Goal: Transaction & Acquisition: Purchase product/service

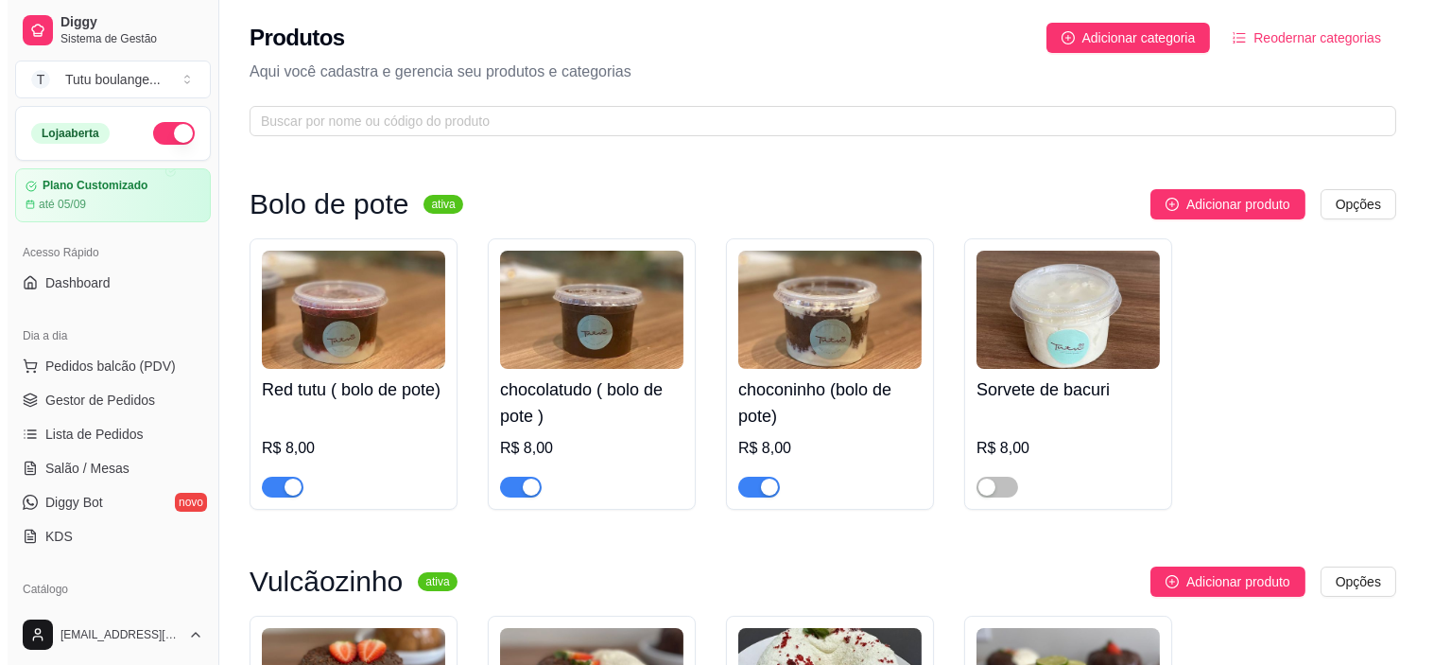
scroll to position [210, 0]
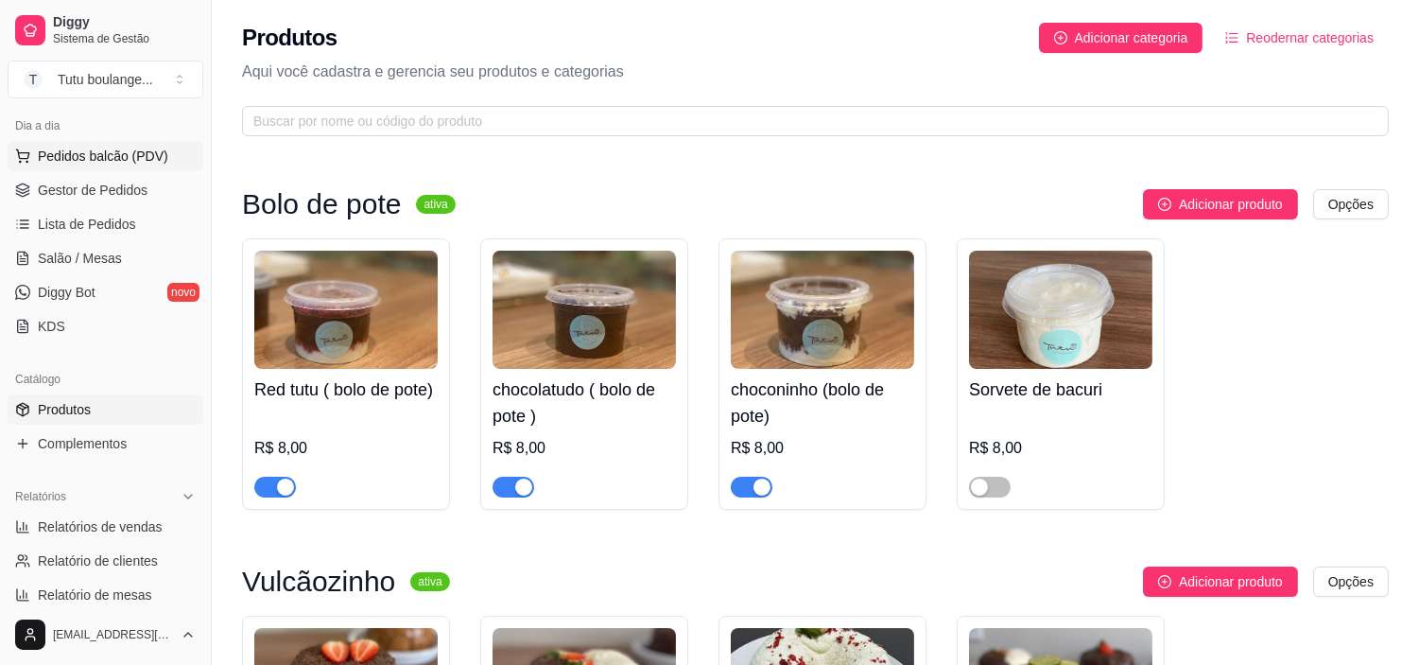
drag, startPoint x: 139, startPoint y: 152, endPoint x: 148, endPoint y: 140, distance: 15.0
click at [148, 149] on span "Pedidos balcão (PDV)" at bounding box center [103, 156] width 130 height 19
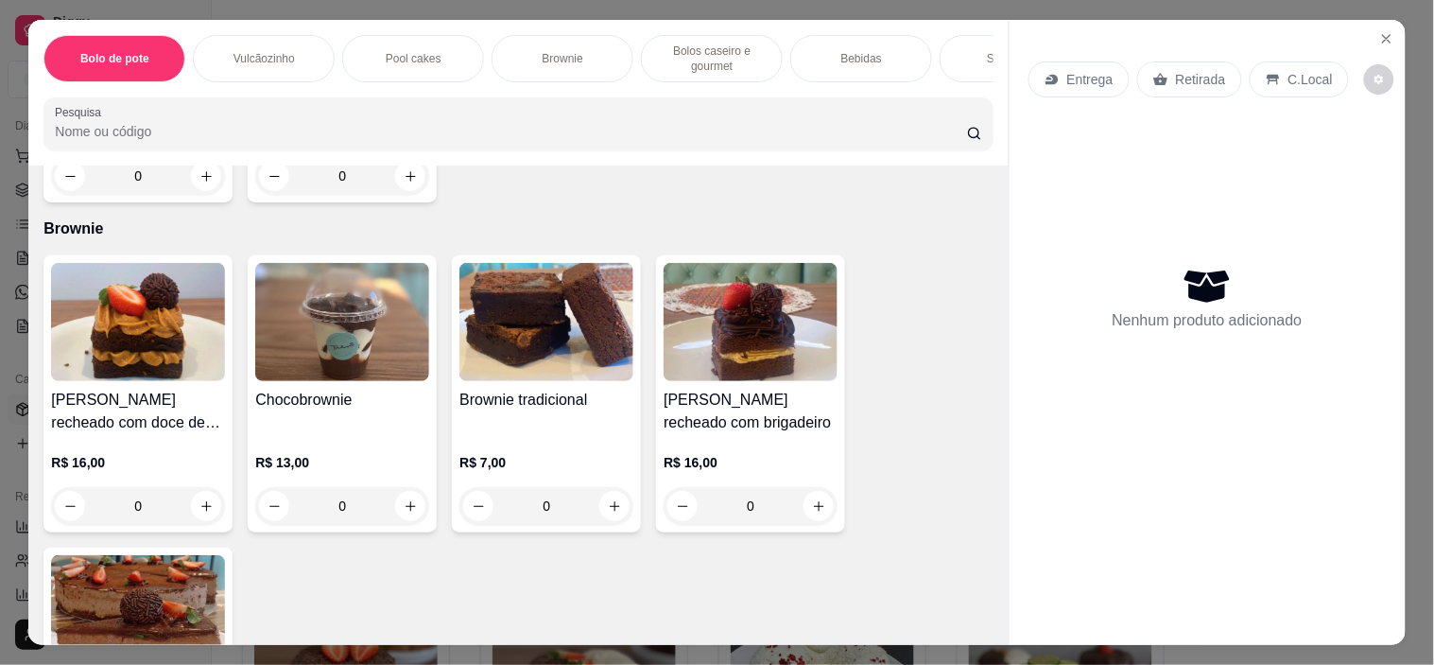
scroll to position [946, 0]
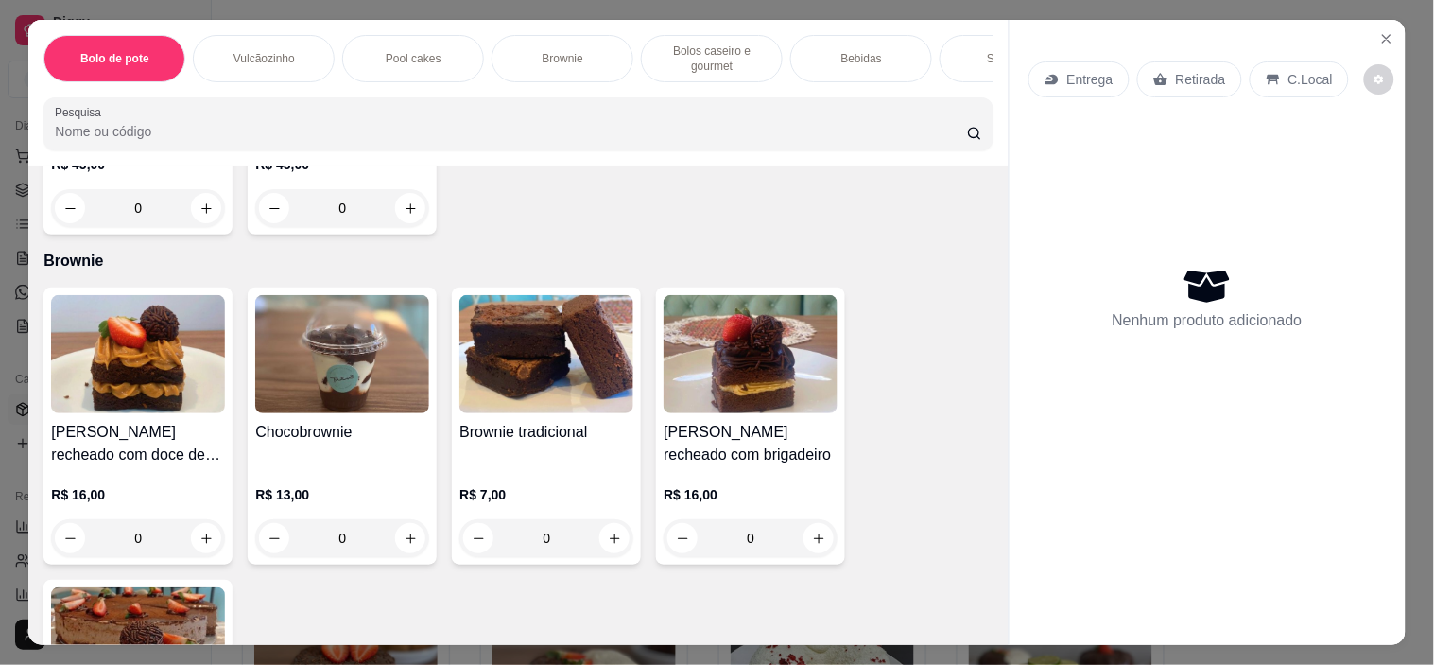
click at [395, 536] on div "0" at bounding box center [342, 538] width 174 height 38
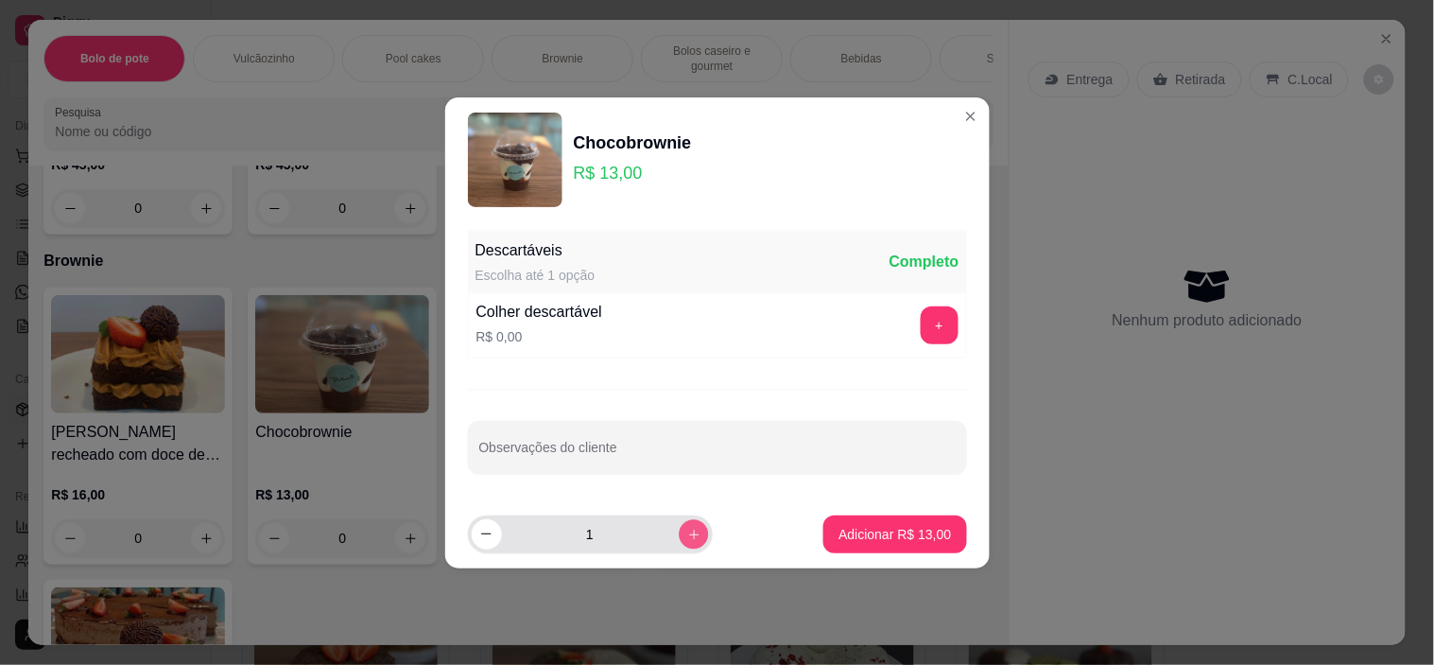
click at [686, 531] on icon "increase-product-quantity" at bounding box center [693, 534] width 14 height 14
type input "2"
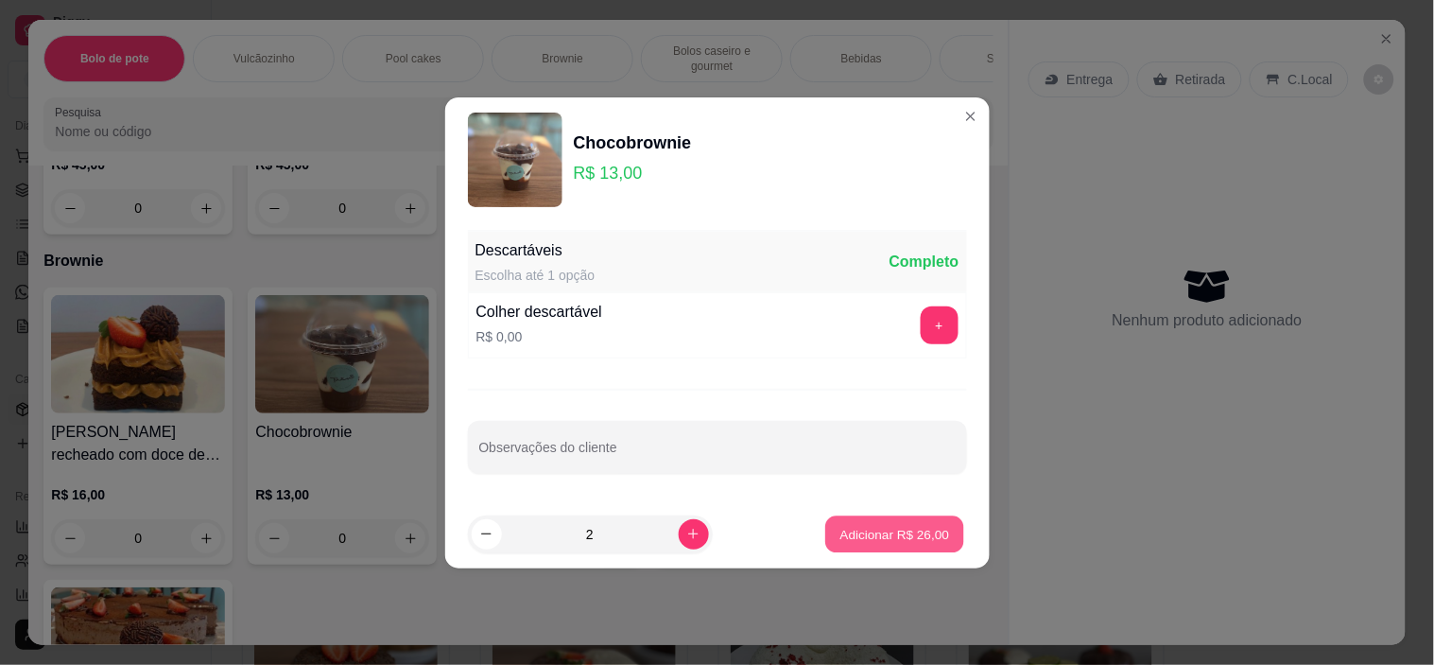
click at [870, 541] on p "Adicionar R$ 26,00" at bounding box center [896, 534] width 110 height 18
type input "2"
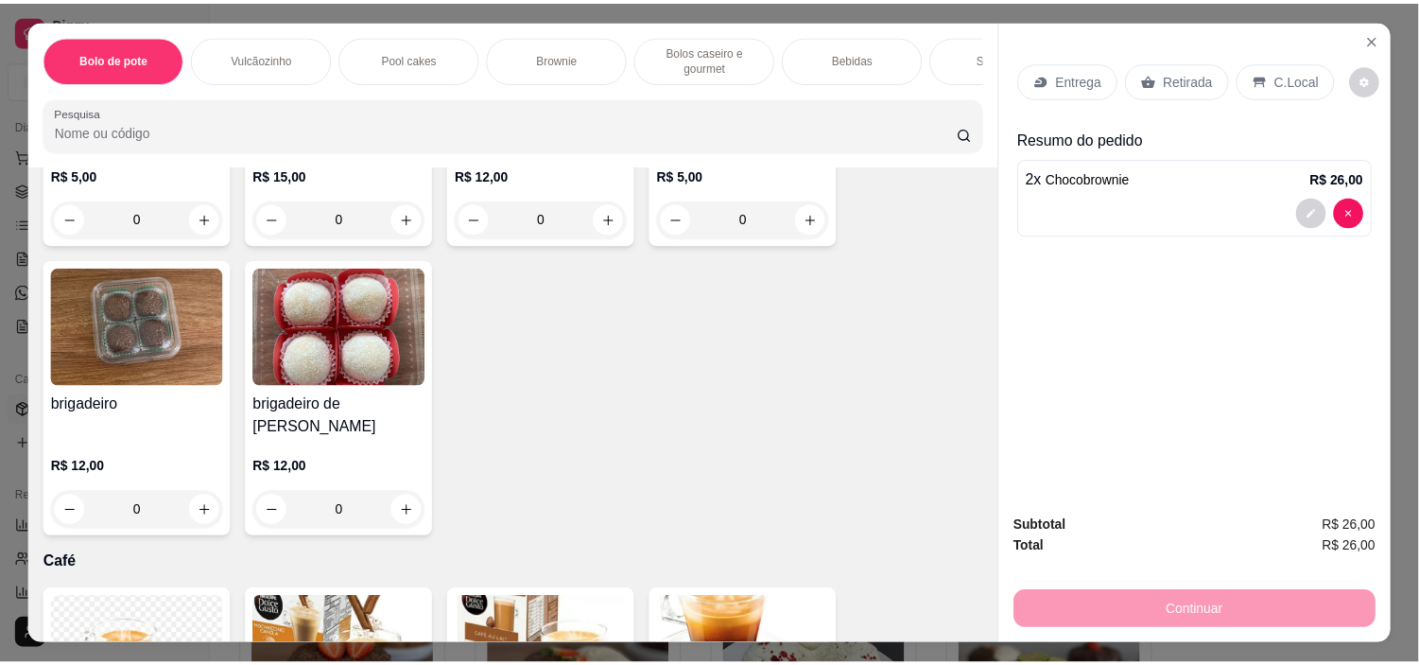
scroll to position [4833, 0]
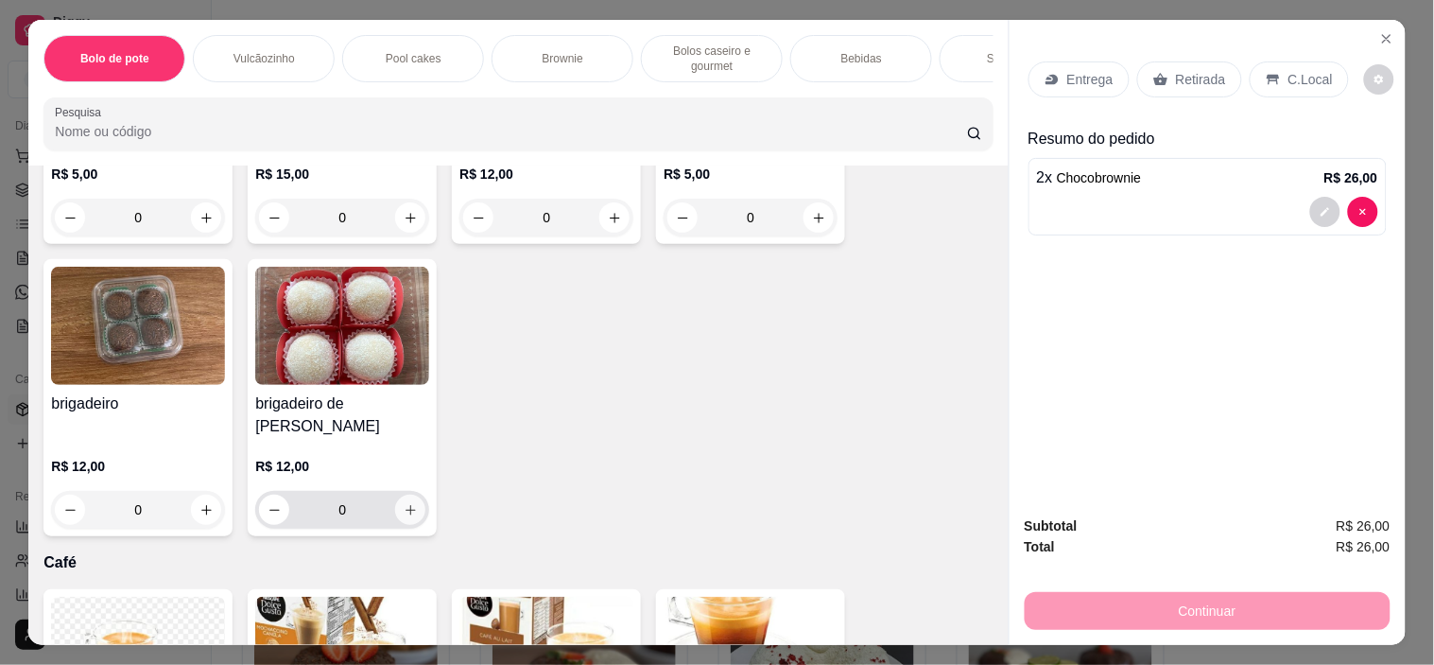
click at [404, 503] on icon "increase-product-quantity" at bounding box center [411, 510] width 14 height 14
type input "1"
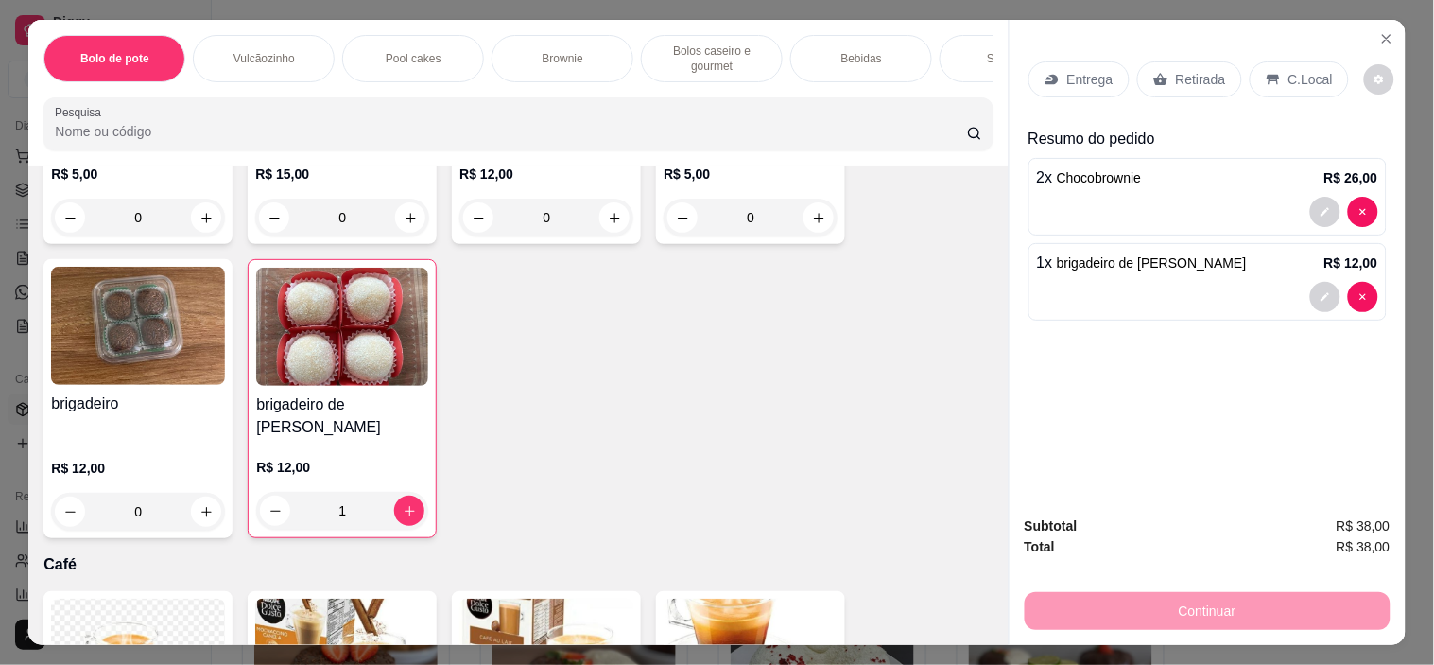
click at [1186, 71] on p "Retirada" at bounding box center [1201, 79] width 50 height 19
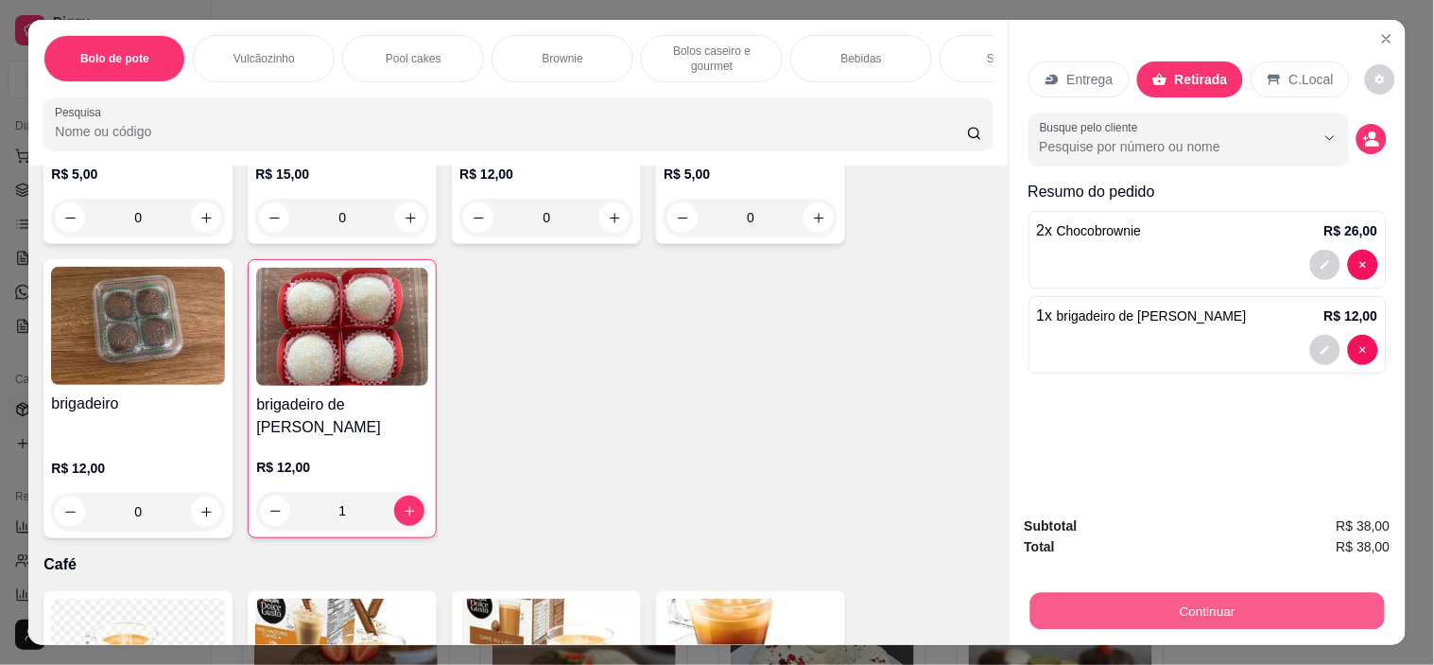
click at [1110, 600] on button "Continuar" at bounding box center [1207, 611] width 355 height 37
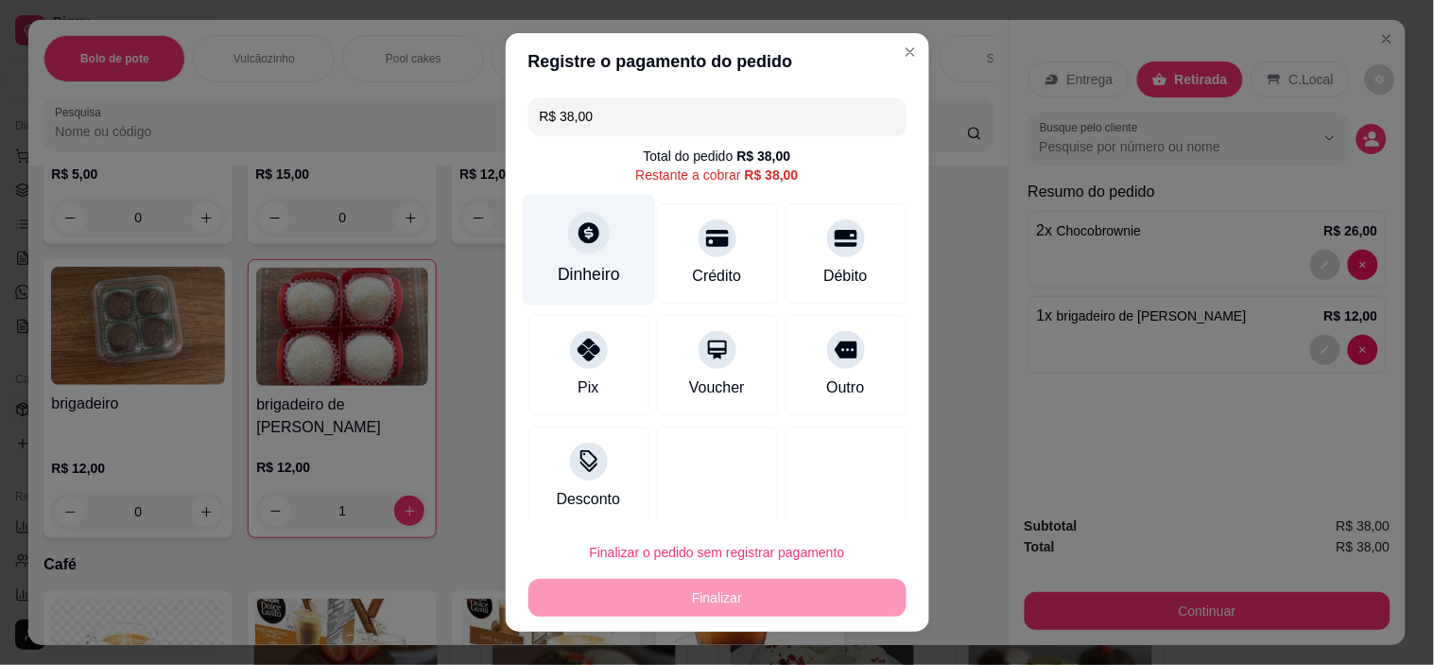
click at [550, 238] on div "Dinheiro" at bounding box center [588, 250] width 133 height 111
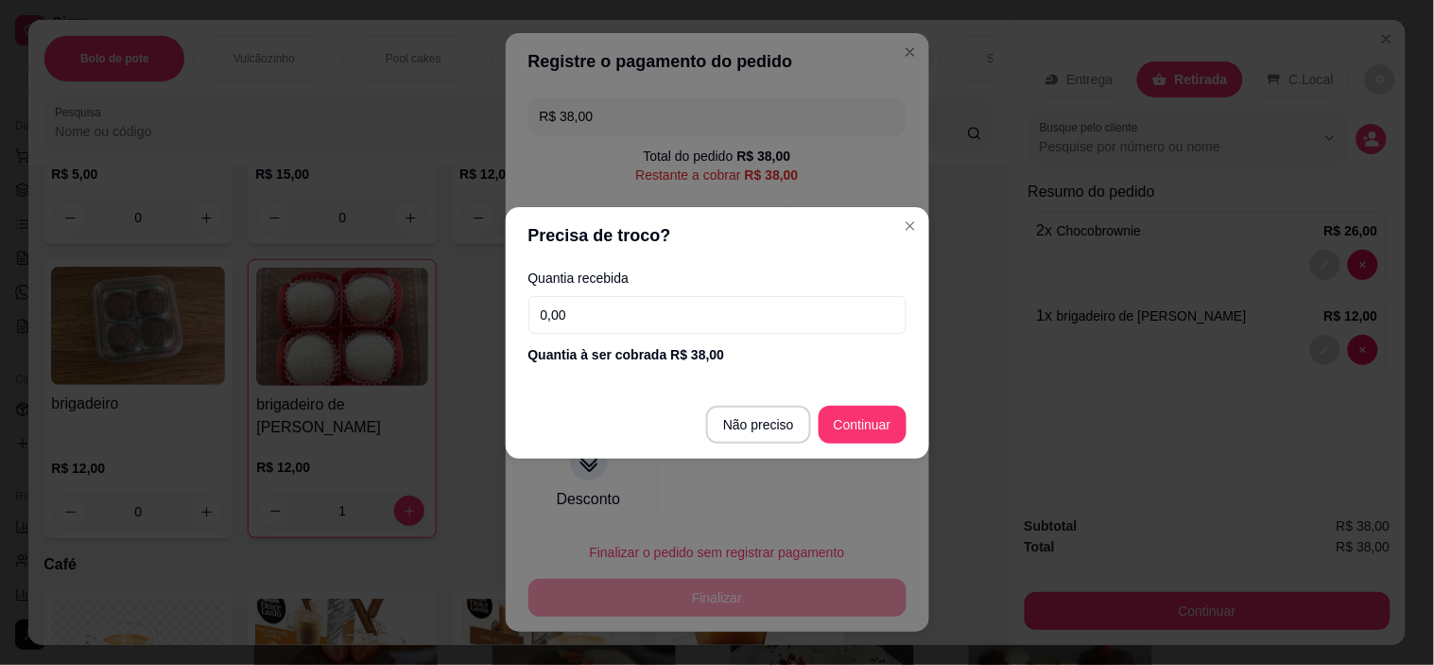
click at [565, 314] on input "0,00" at bounding box center [718, 315] width 378 height 38
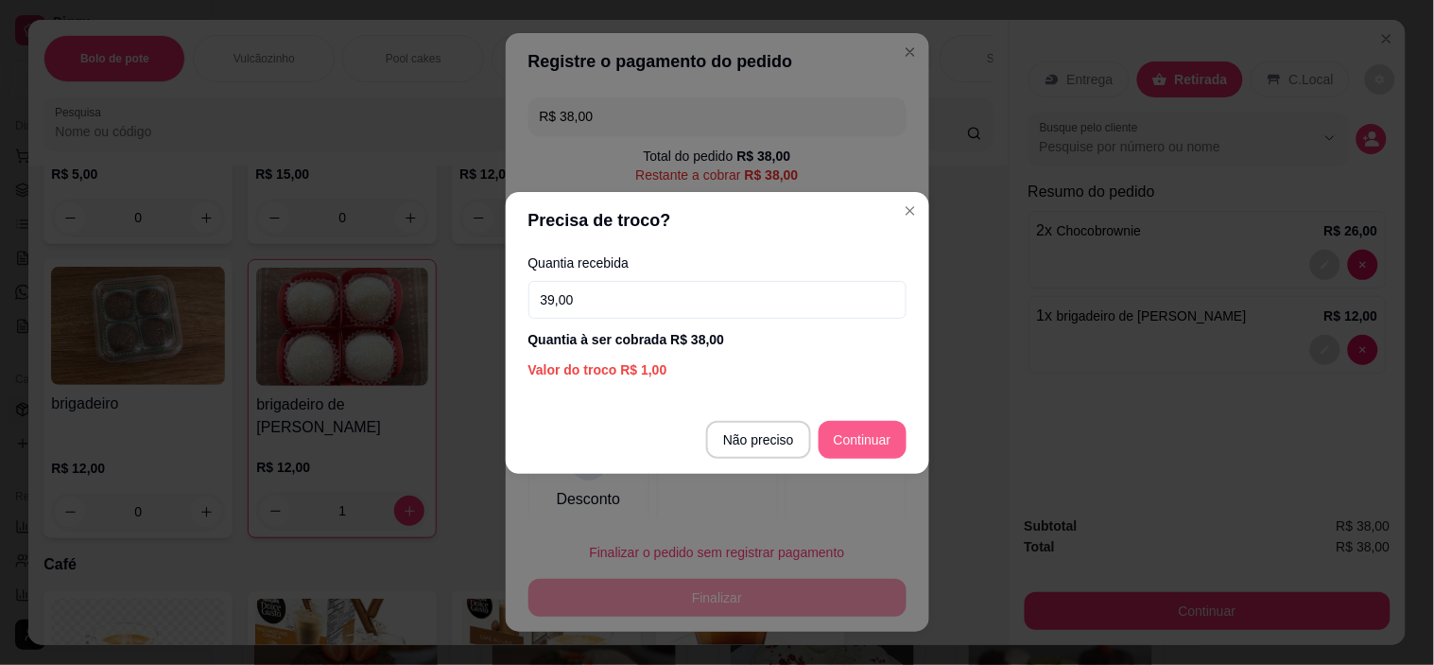
type input "39,00"
type input "R$ 0,00"
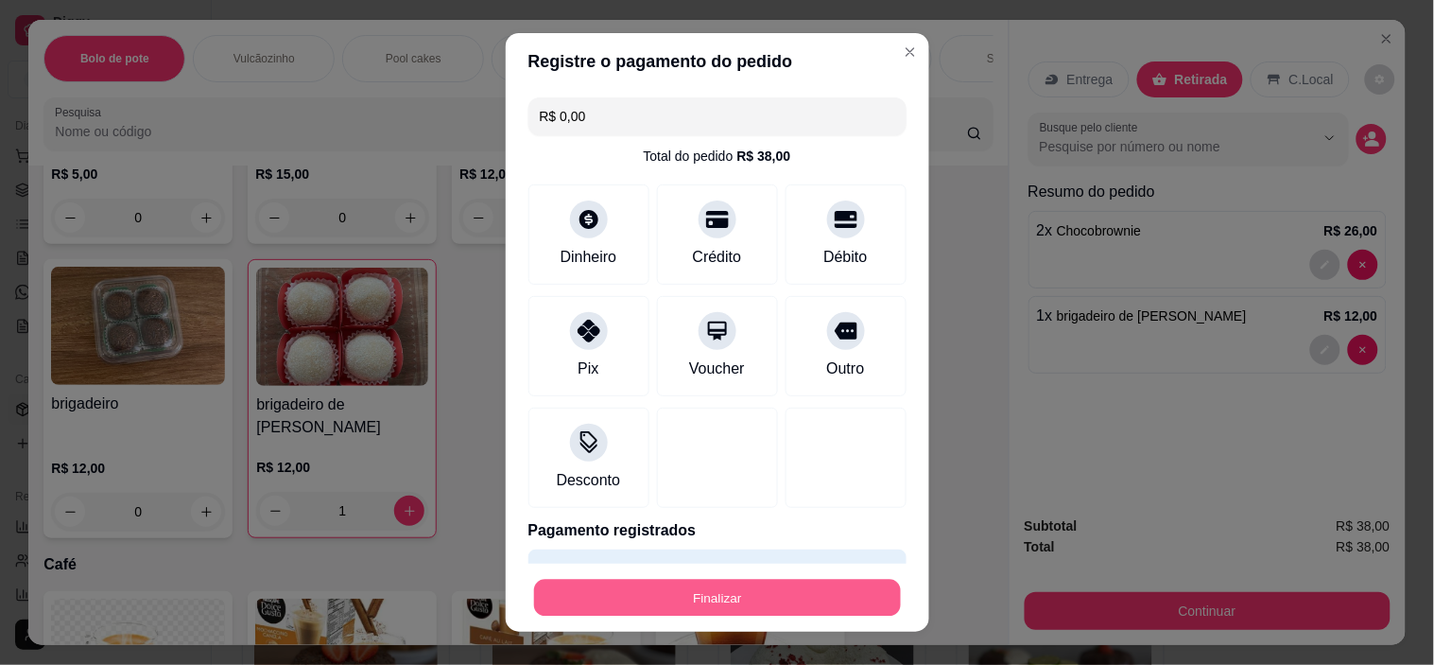
click at [792, 589] on button "Finalizar" at bounding box center [717, 597] width 367 height 37
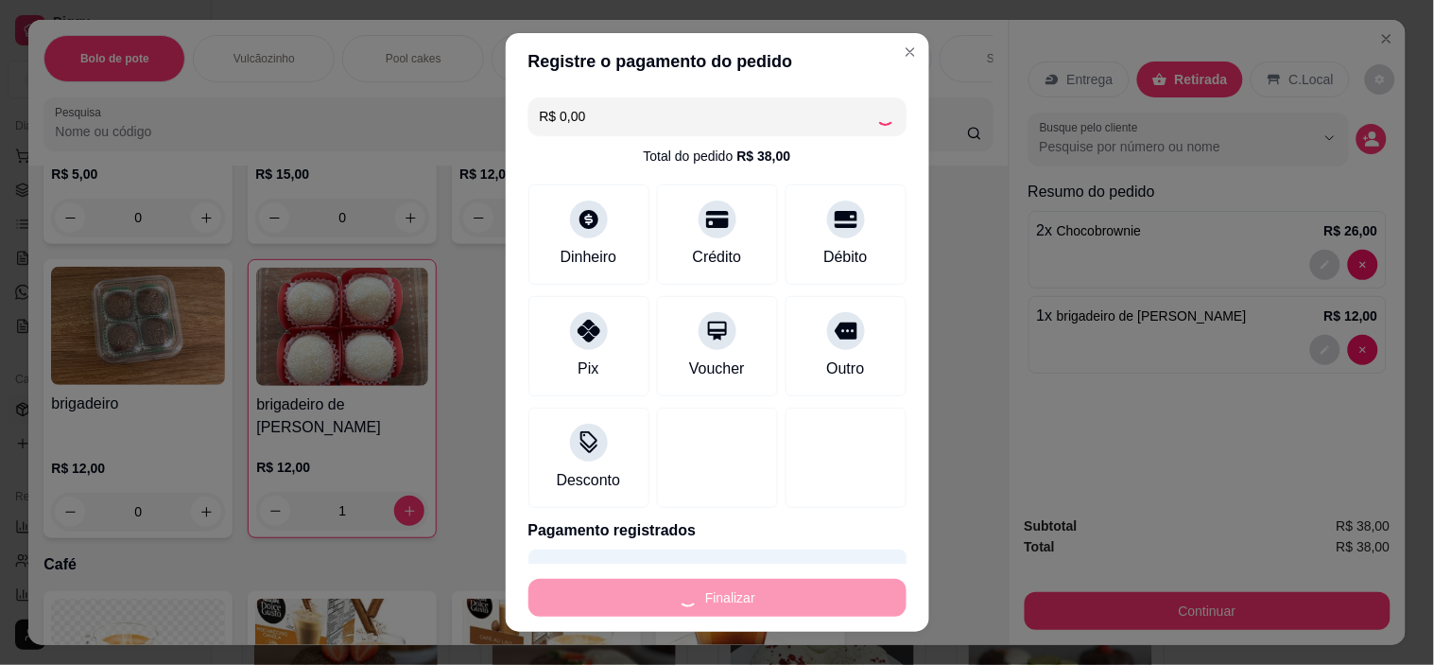
type input "0"
type input "-R$ 38,00"
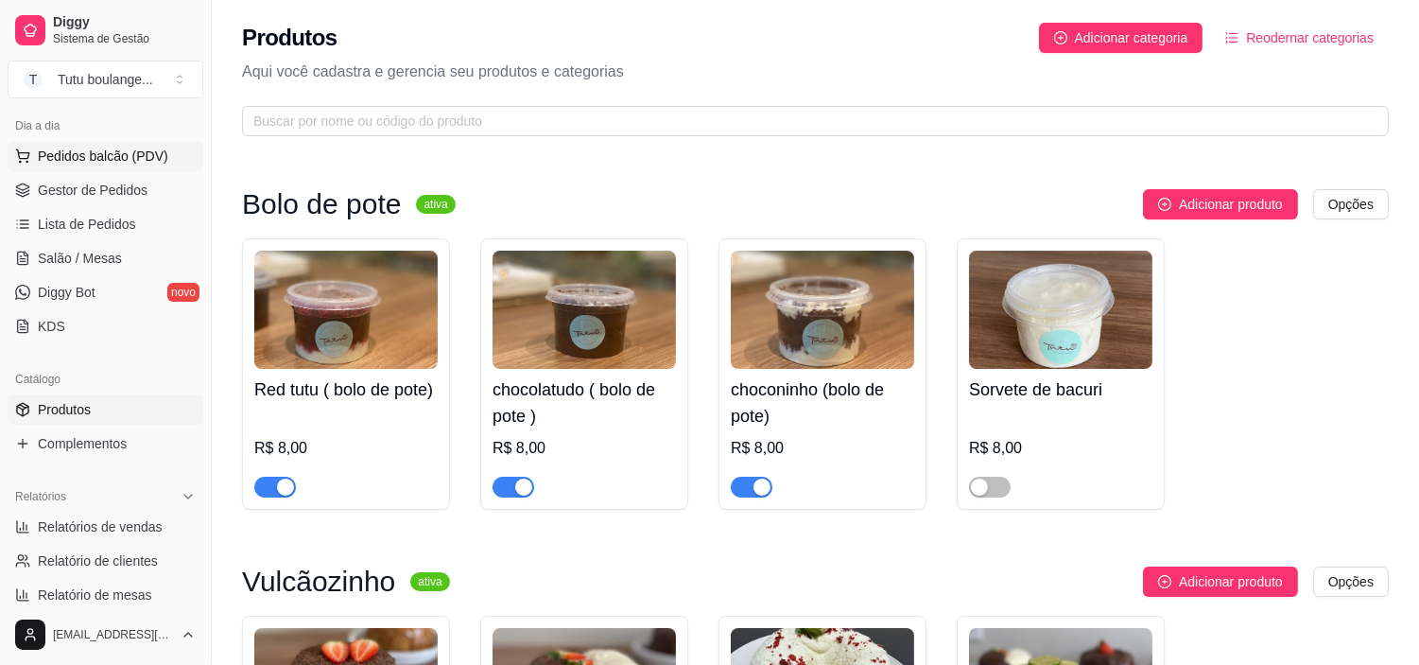
click at [138, 155] on span "Pedidos balcão (PDV)" at bounding box center [103, 156] width 130 height 19
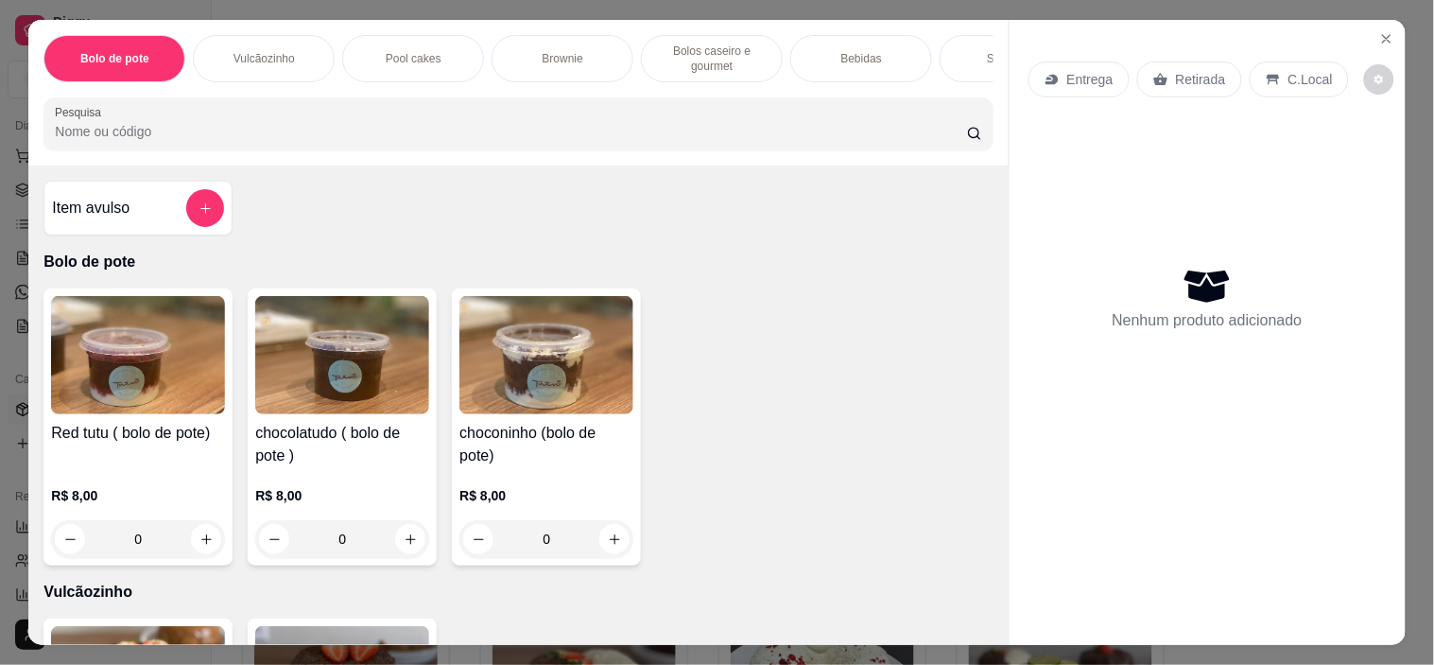
click at [200, 550] on div "0" at bounding box center [138, 539] width 174 height 38
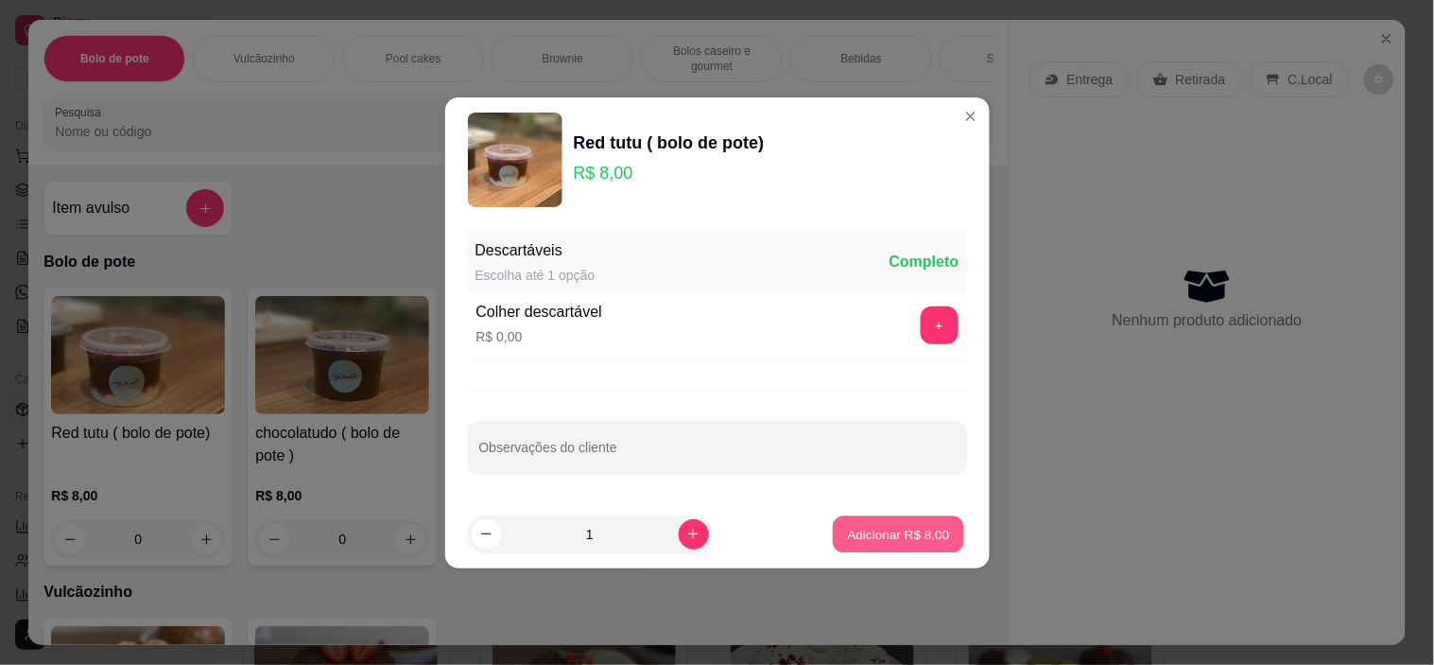
click at [912, 544] on button "Adicionar R$ 8,00" at bounding box center [898, 533] width 131 height 37
type input "1"
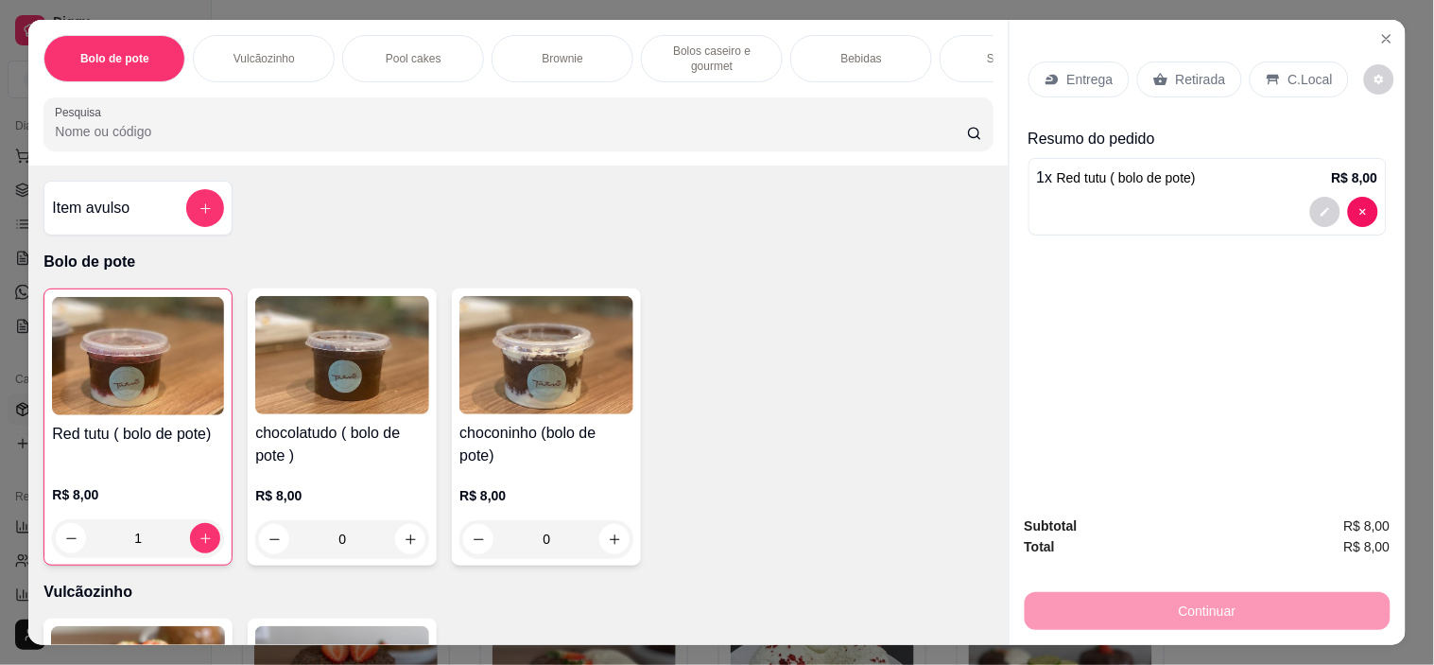
click at [1140, 66] on div "Retirada" at bounding box center [1190, 79] width 105 height 36
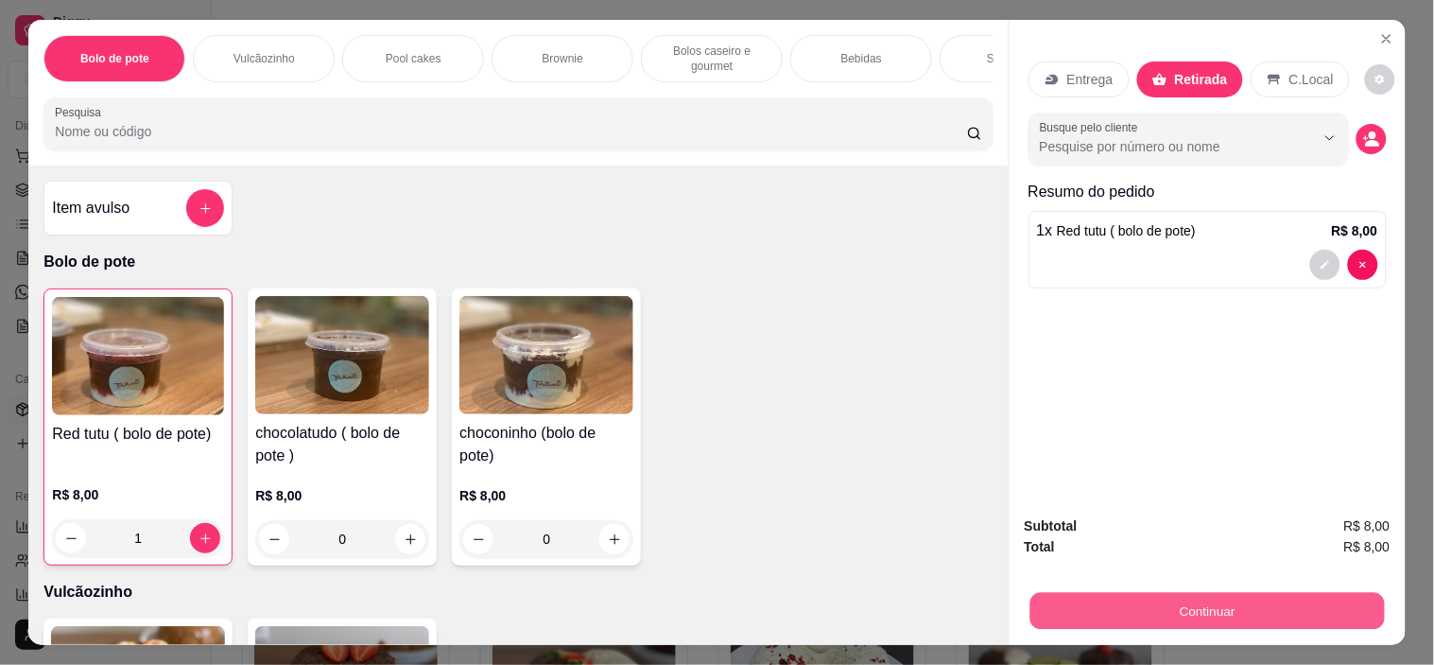
click at [1215, 593] on button "Continuar" at bounding box center [1207, 611] width 355 height 37
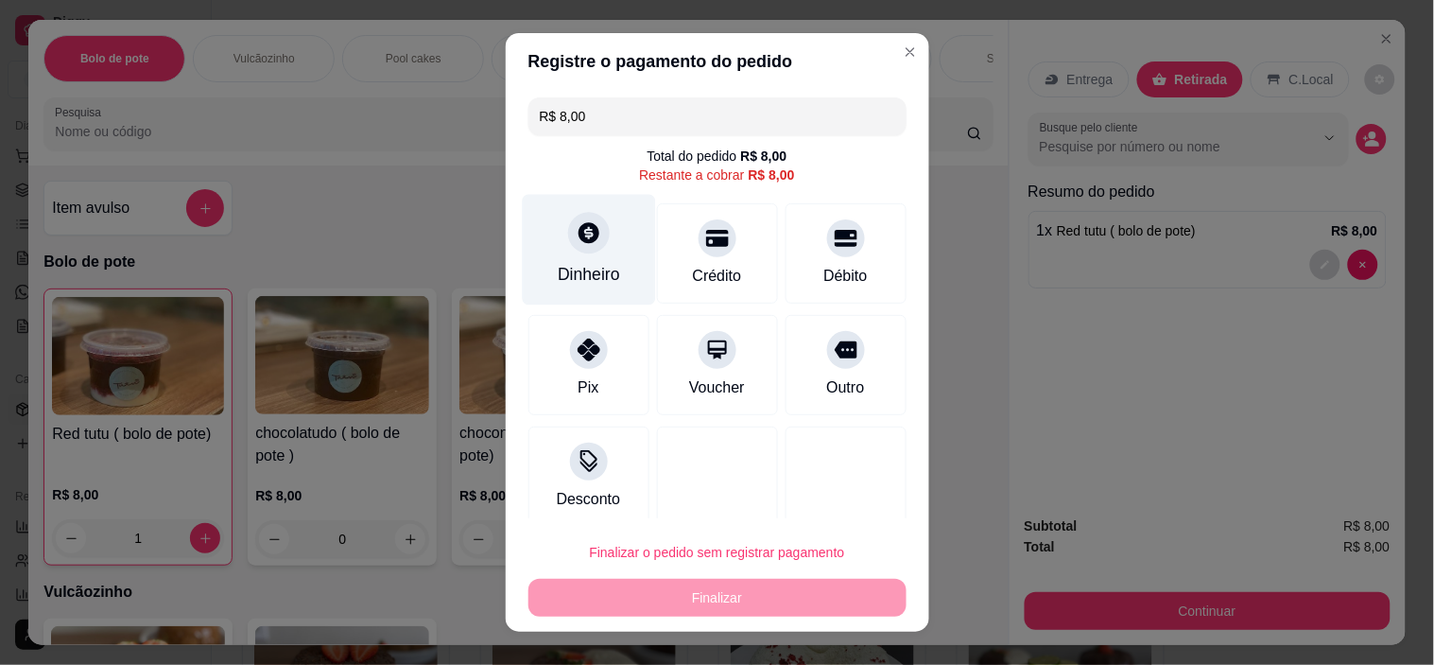
click at [592, 270] on div "Dinheiro" at bounding box center [589, 274] width 62 height 25
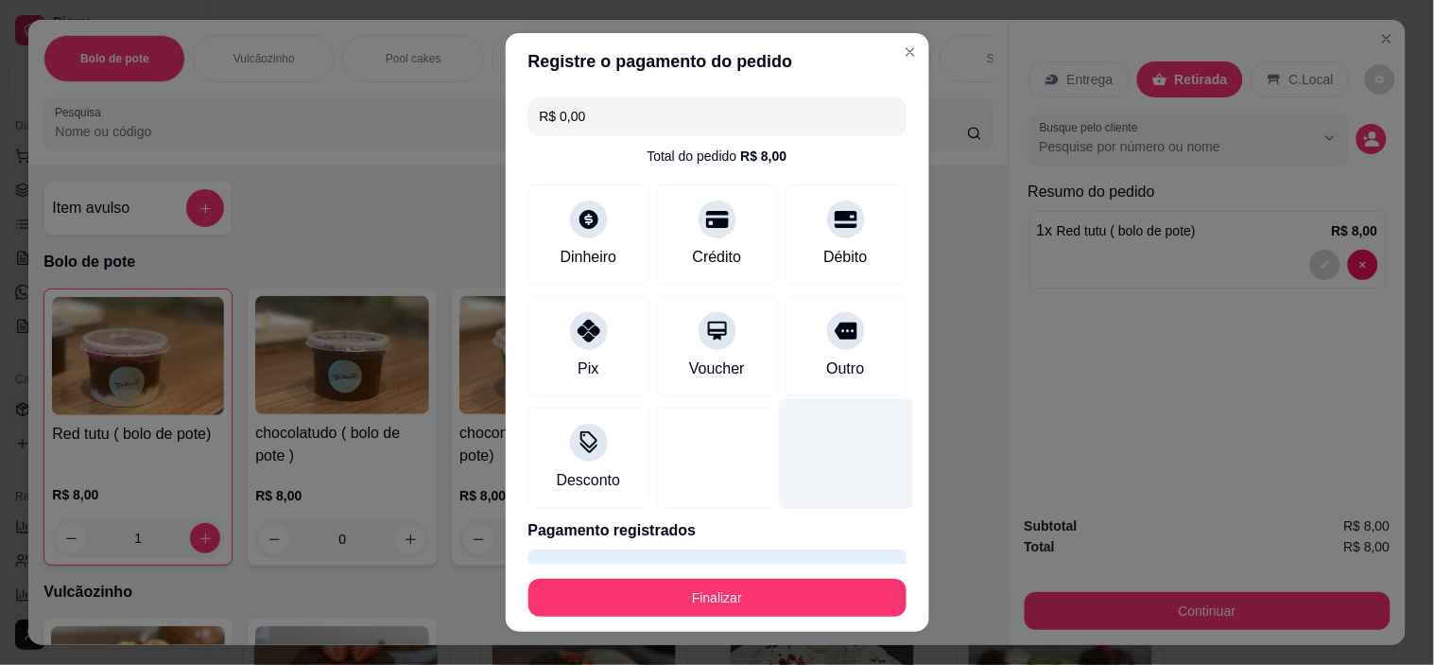
type input "R$ 0,00"
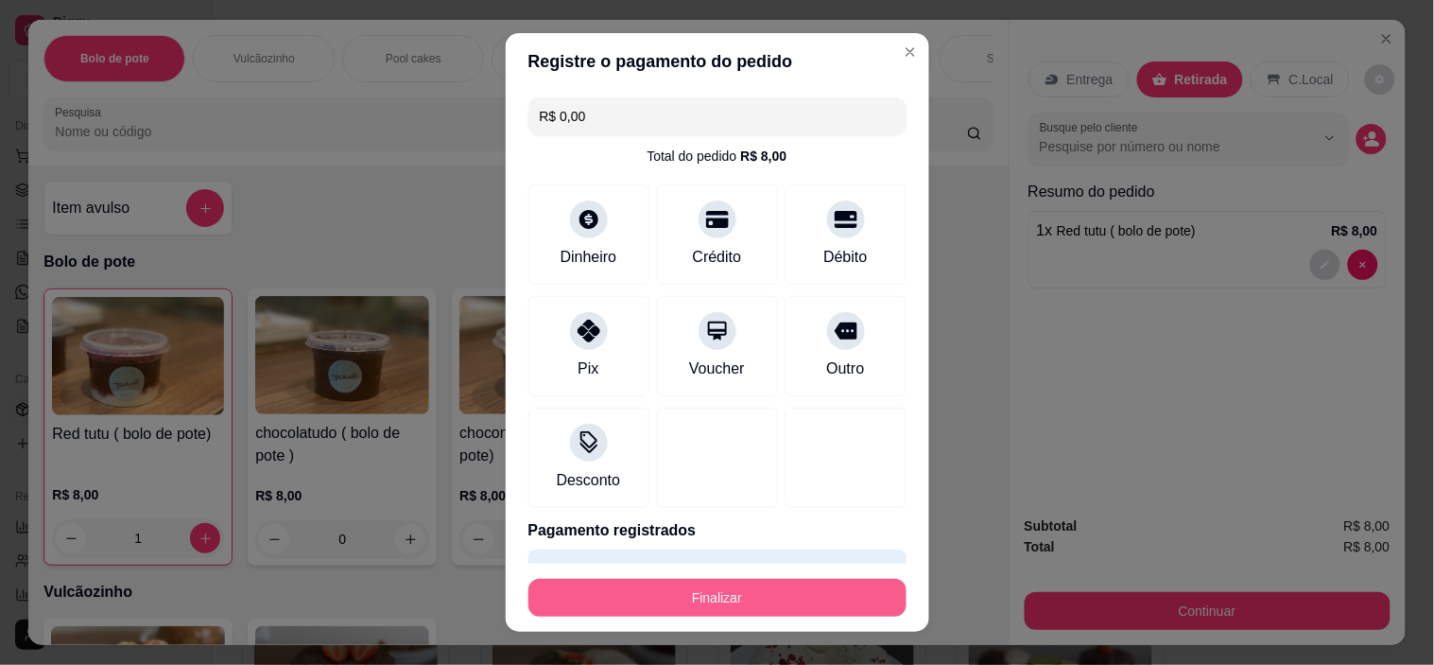
click at [787, 599] on button "Finalizar" at bounding box center [718, 598] width 378 height 38
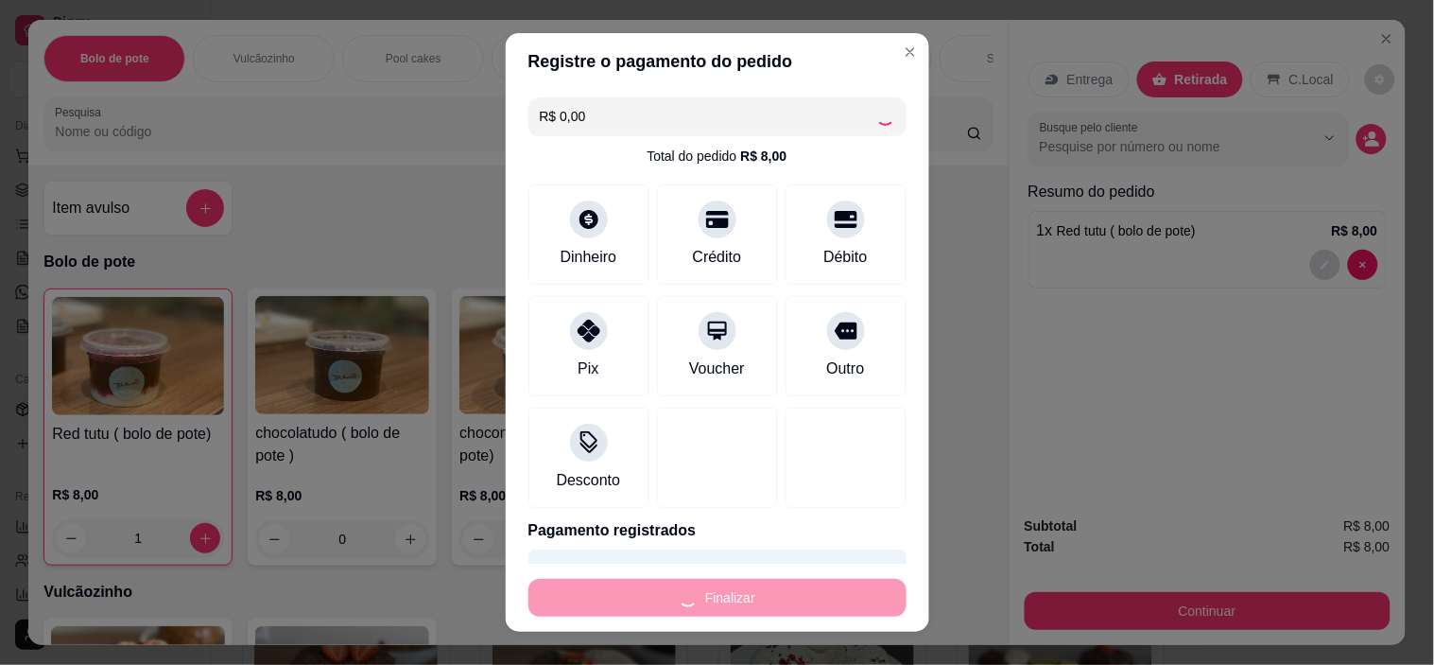
type input "0"
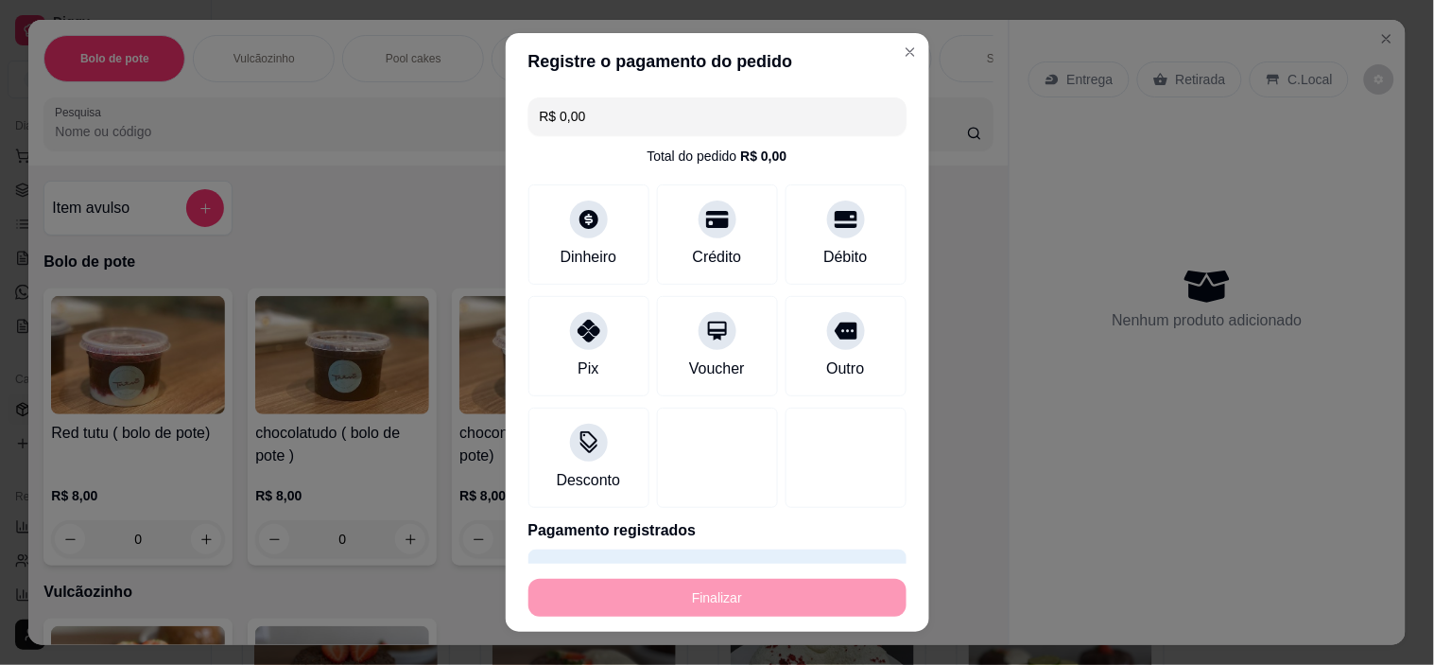
type input "-R$ 8,00"
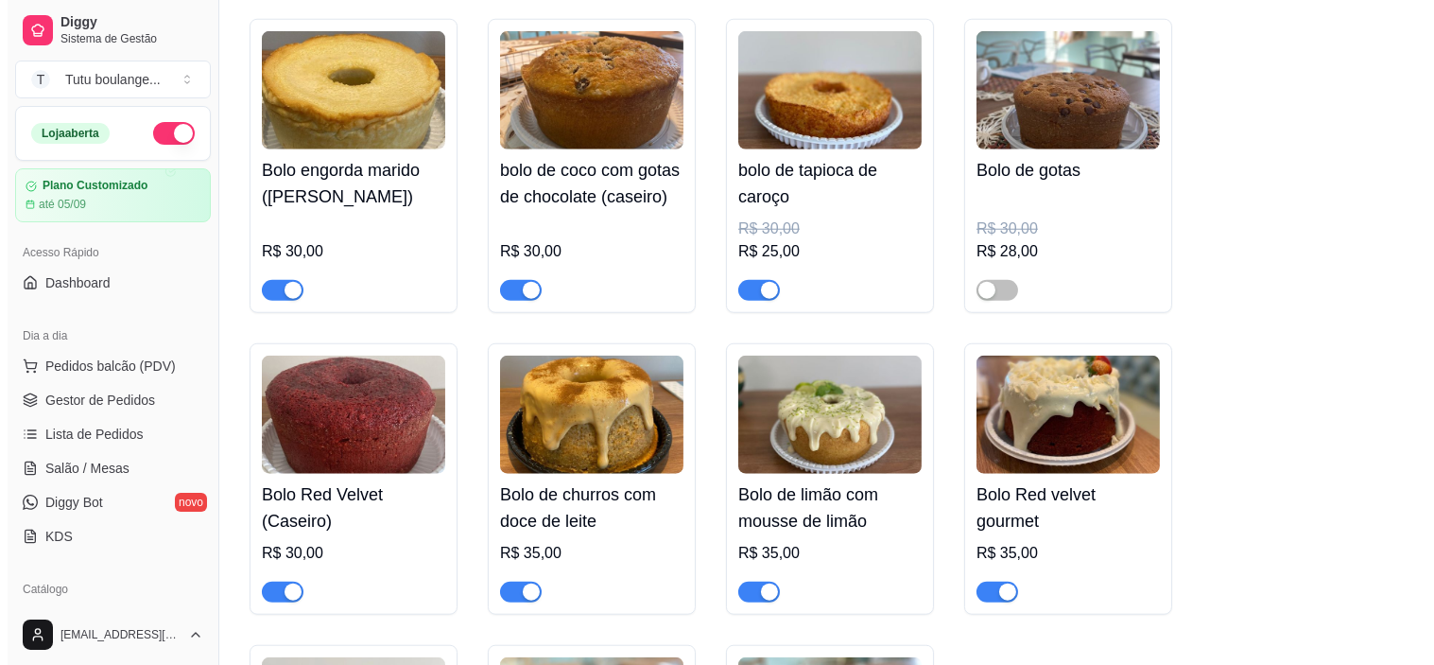
scroll to position [2996, 0]
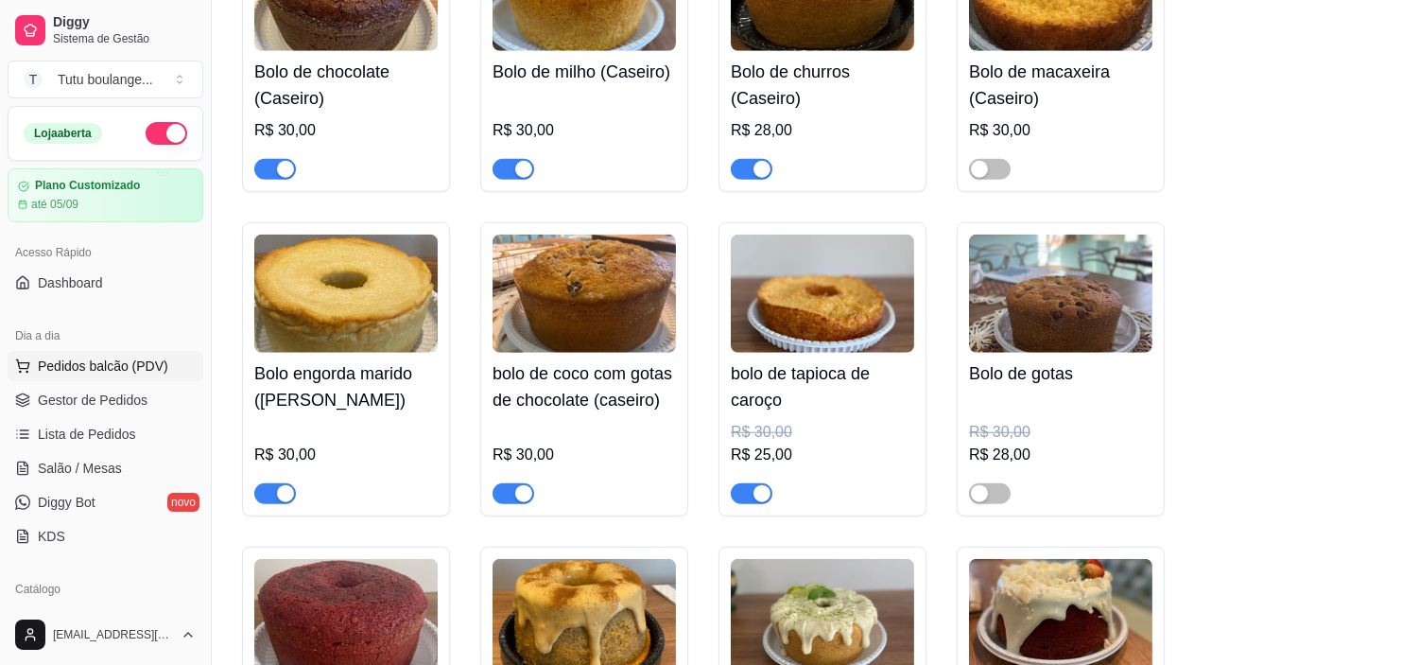
click at [171, 363] on button "Pedidos balcão (PDV)" at bounding box center [106, 366] width 196 height 30
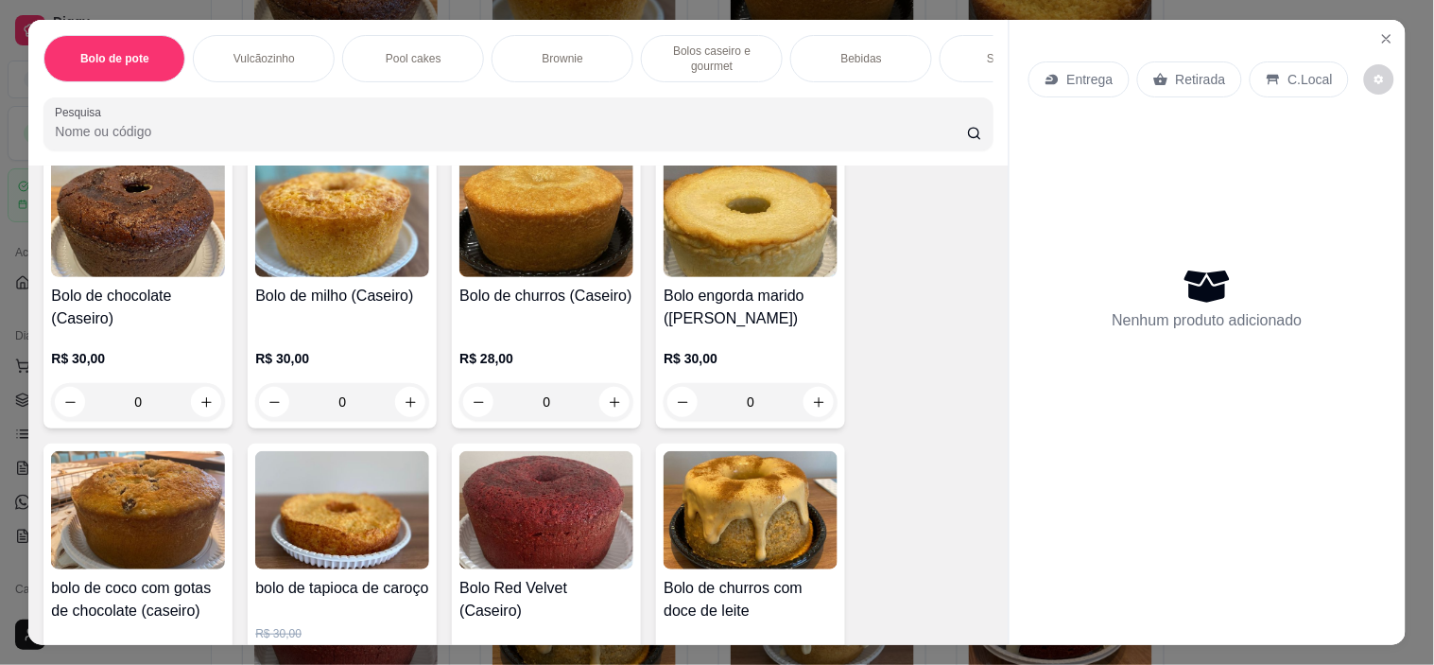
scroll to position [1785, 0]
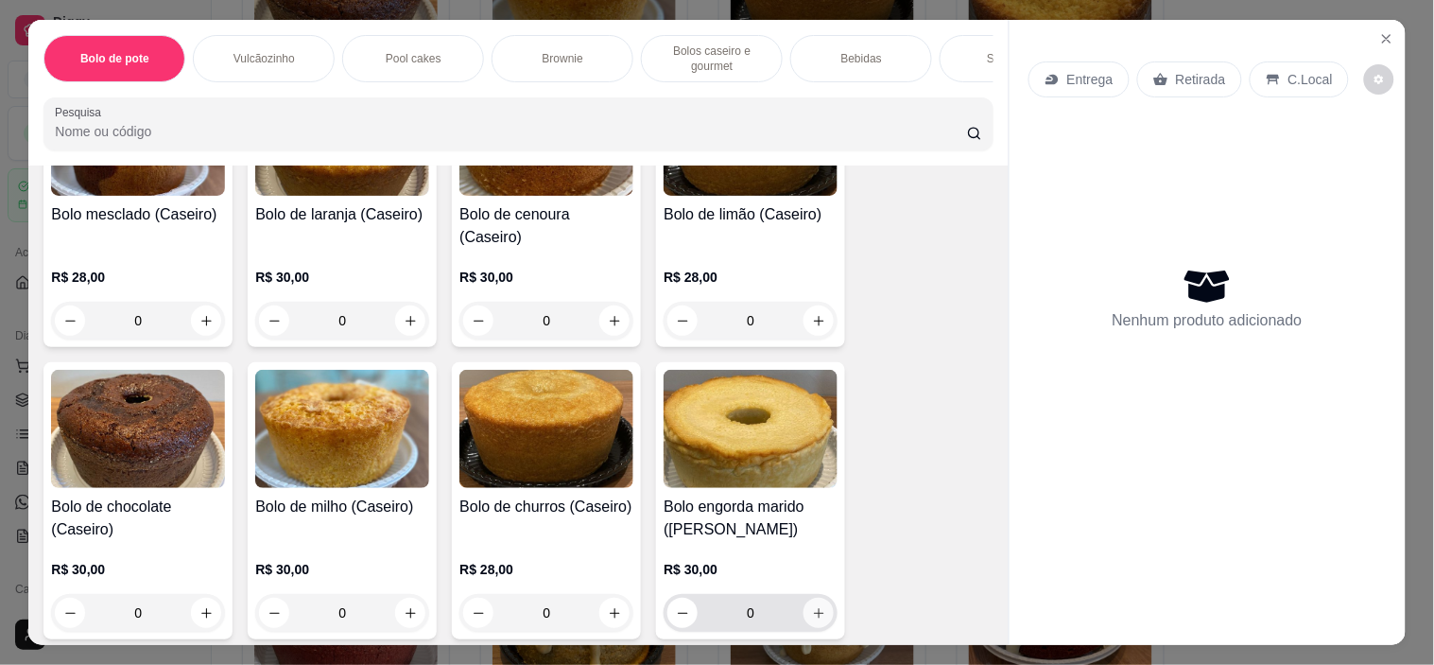
click at [816, 606] on icon "increase-product-quantity" at bounding box center [819, 613] width 14 height 14
type input "1"
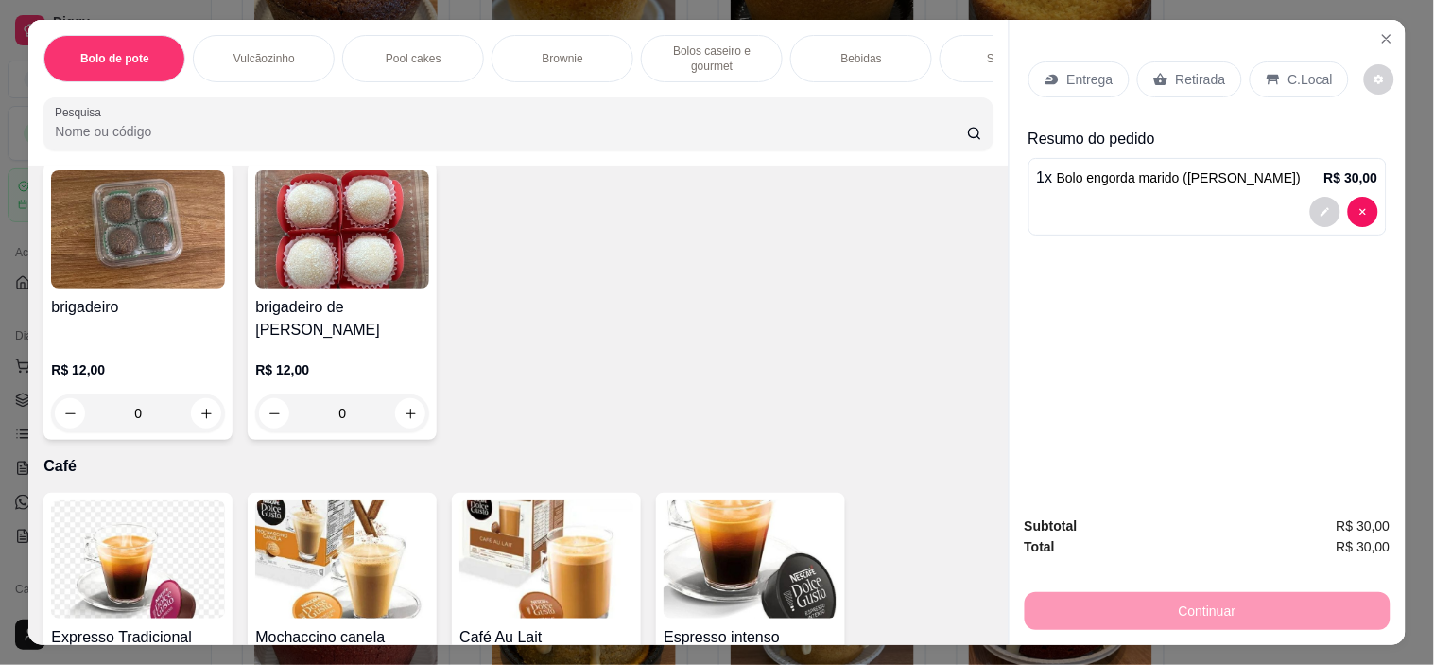
scroll to position [4938, 0]
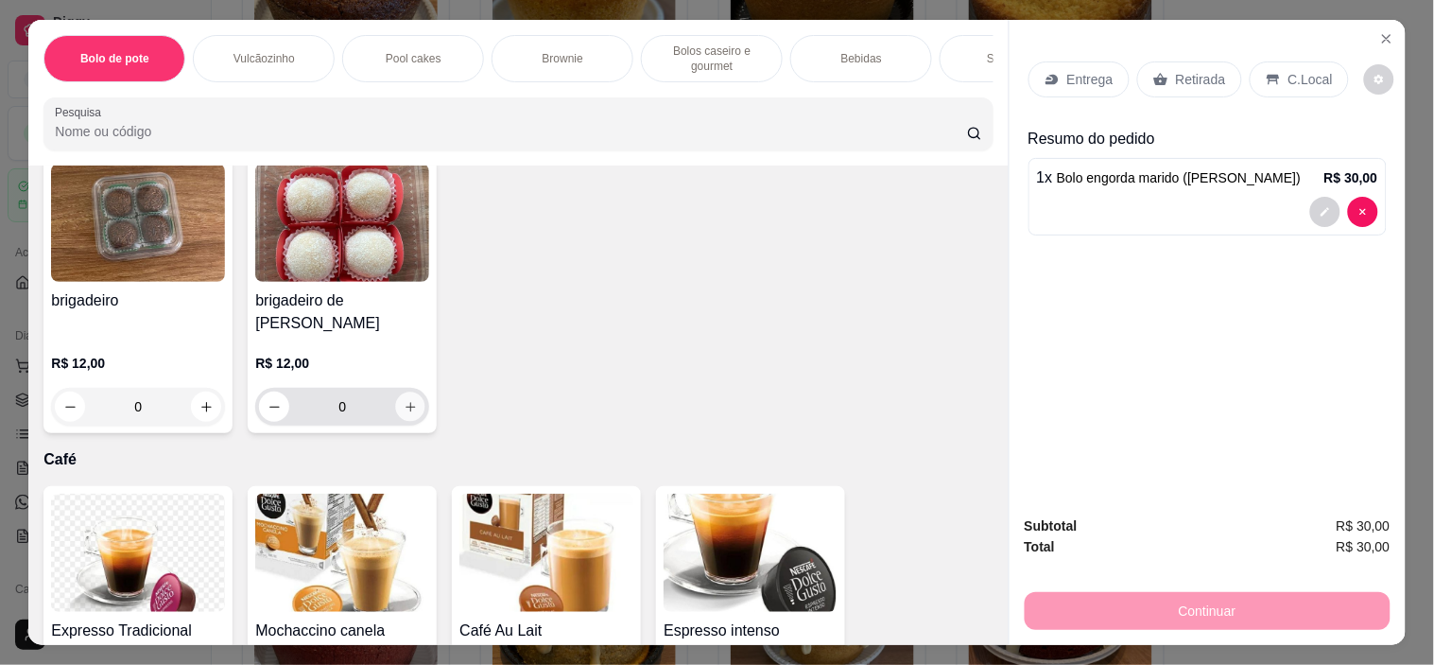
click at [407, 400] on icon "increase-product-quantity" at bounding box center [411, 407] width 14 height 14
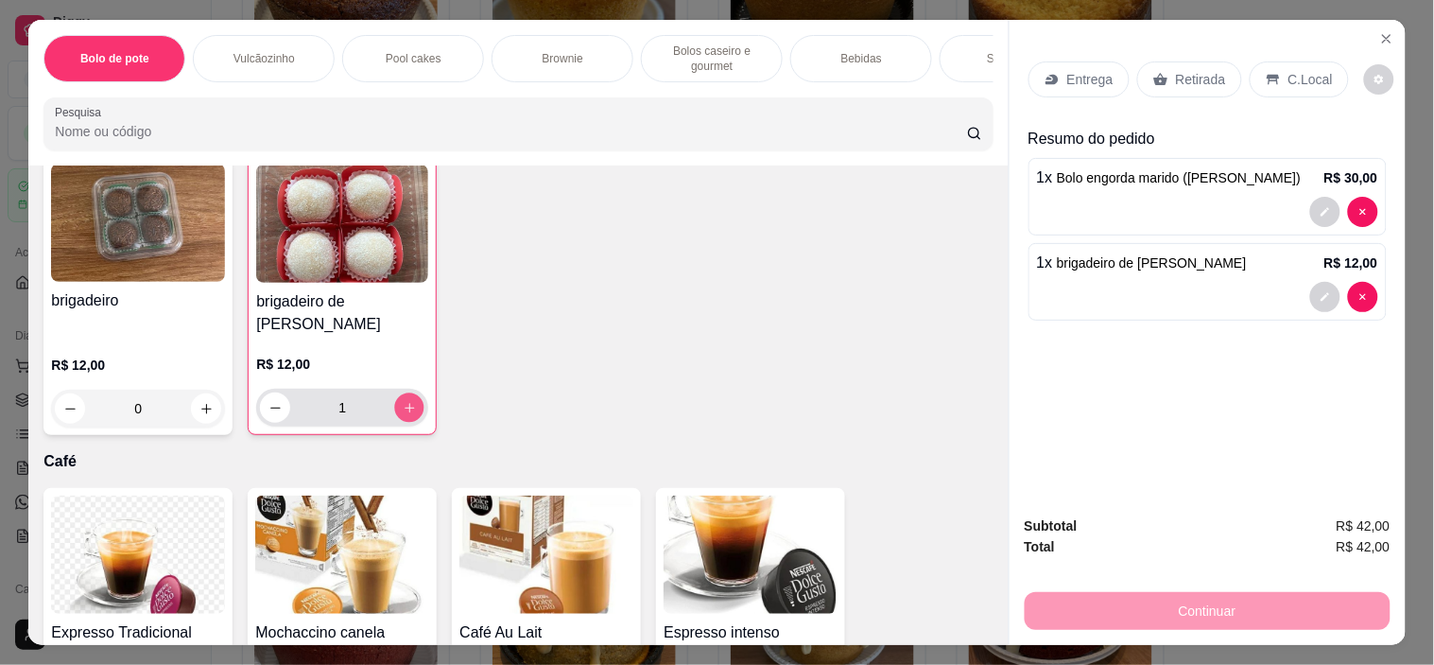
click at [408, 393] on button "increase-product-quantity" at bounding box center [409, 407] width 29 height 29
type input "2"
click at [1192, 70] on p "Retirada" at bounding box center [1201, 79] width 50 height 19
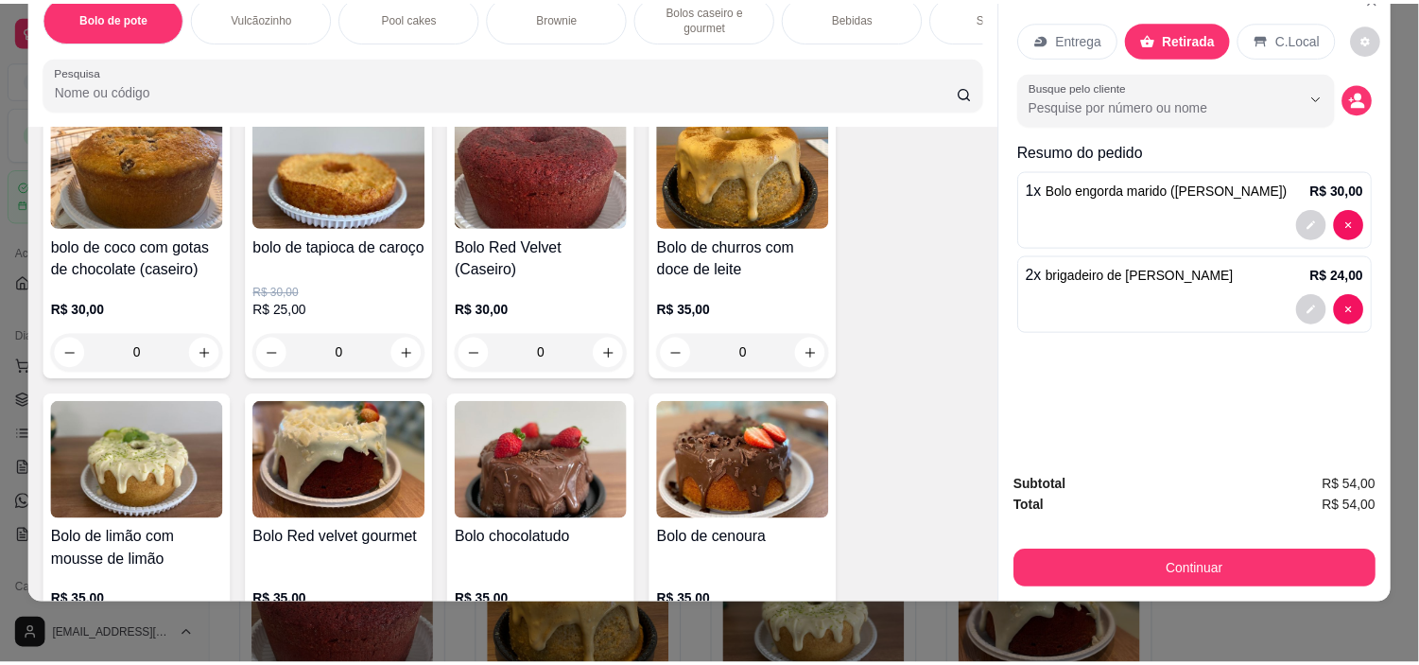
scroll to position [2233, 0]
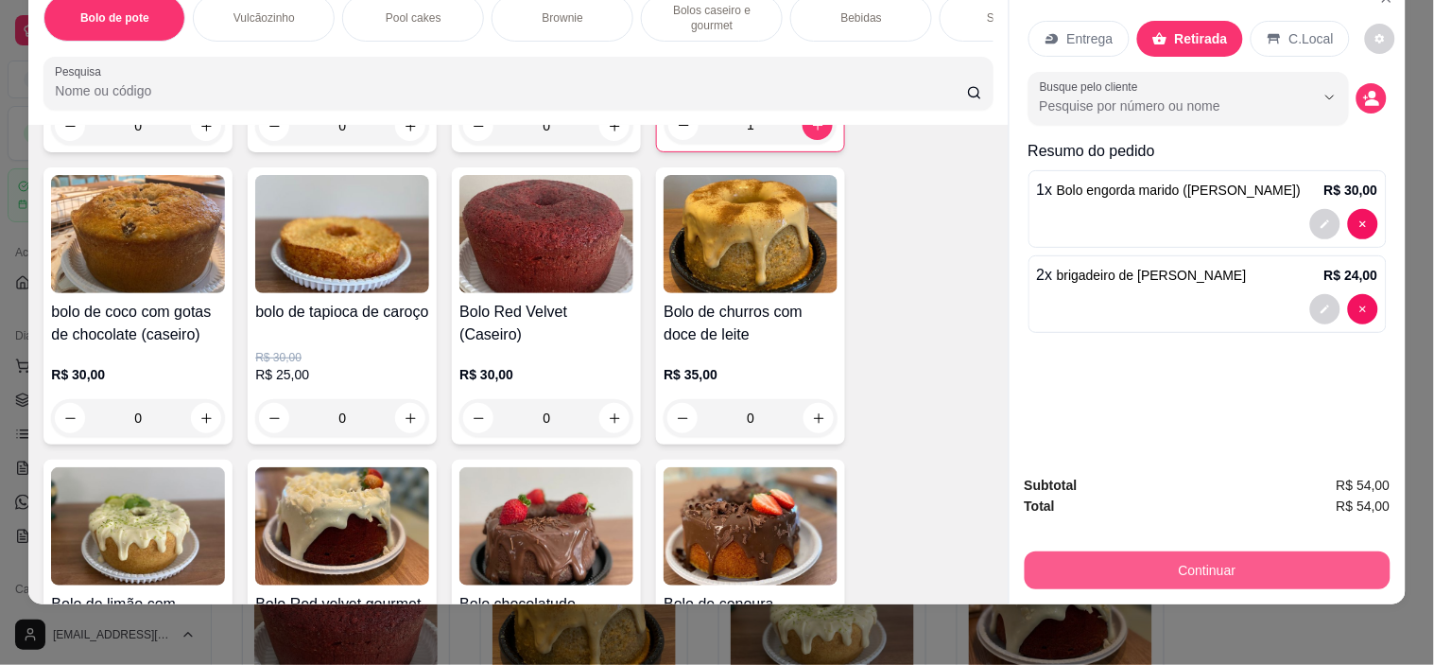
click at [1160, 553] on button "Continuar" at bounding box center [1208, 570] width 366 height 38
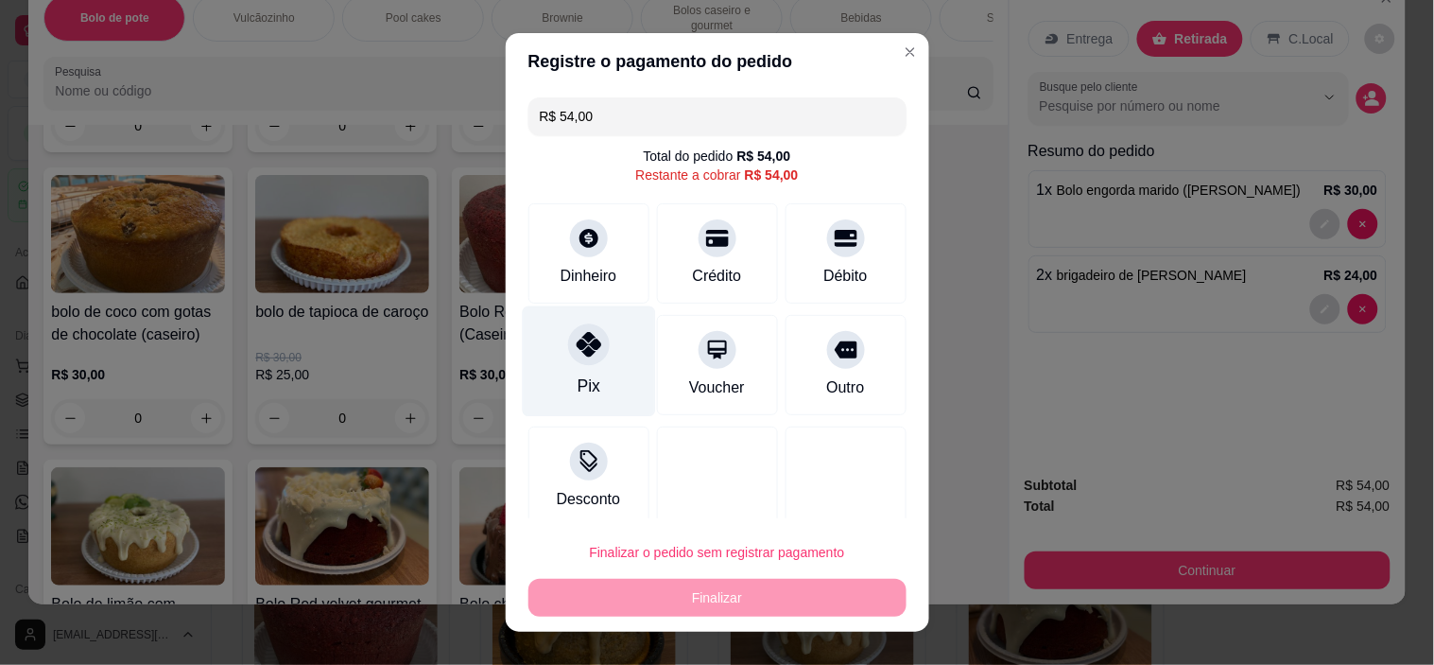
click at [550, 342] on div "Pix" at bounding box center [588, 361] width 133 height 111
type input "R$ 0,00"
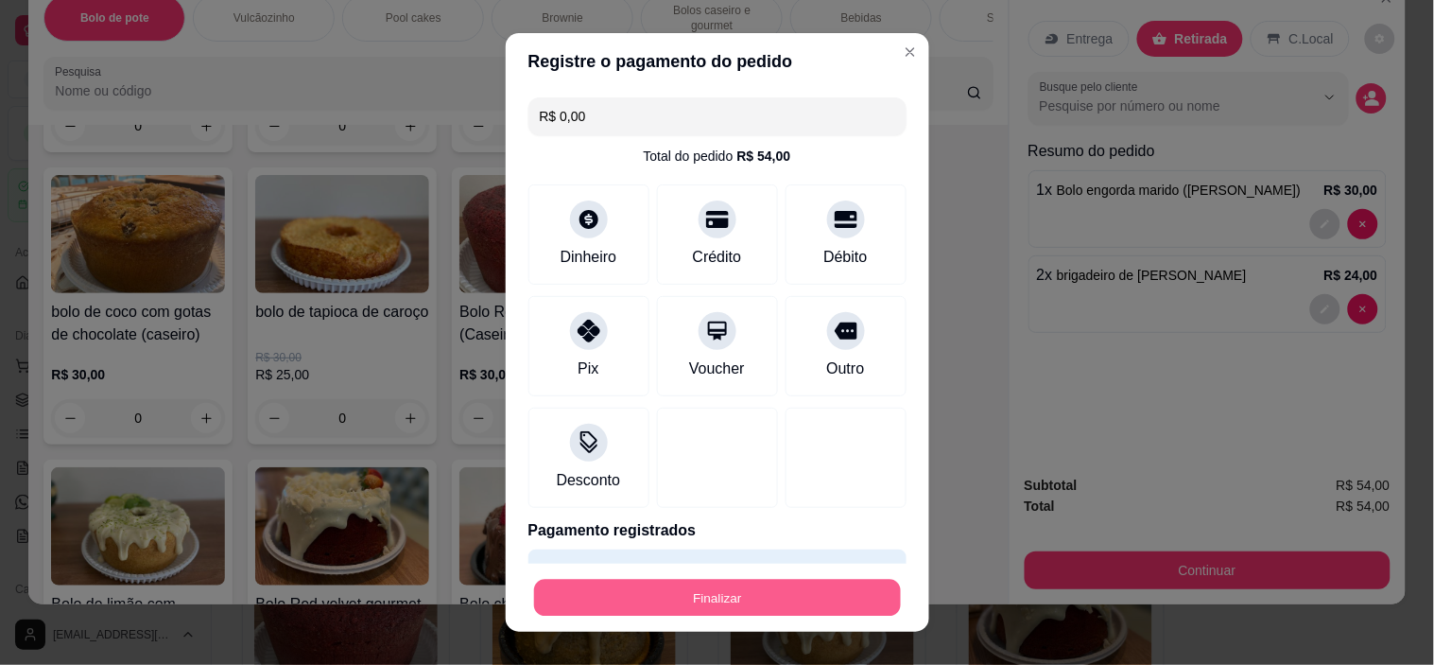
click at [736, 598] on button "Finalizar" at bounding box center [717, 597] width 367 height 37
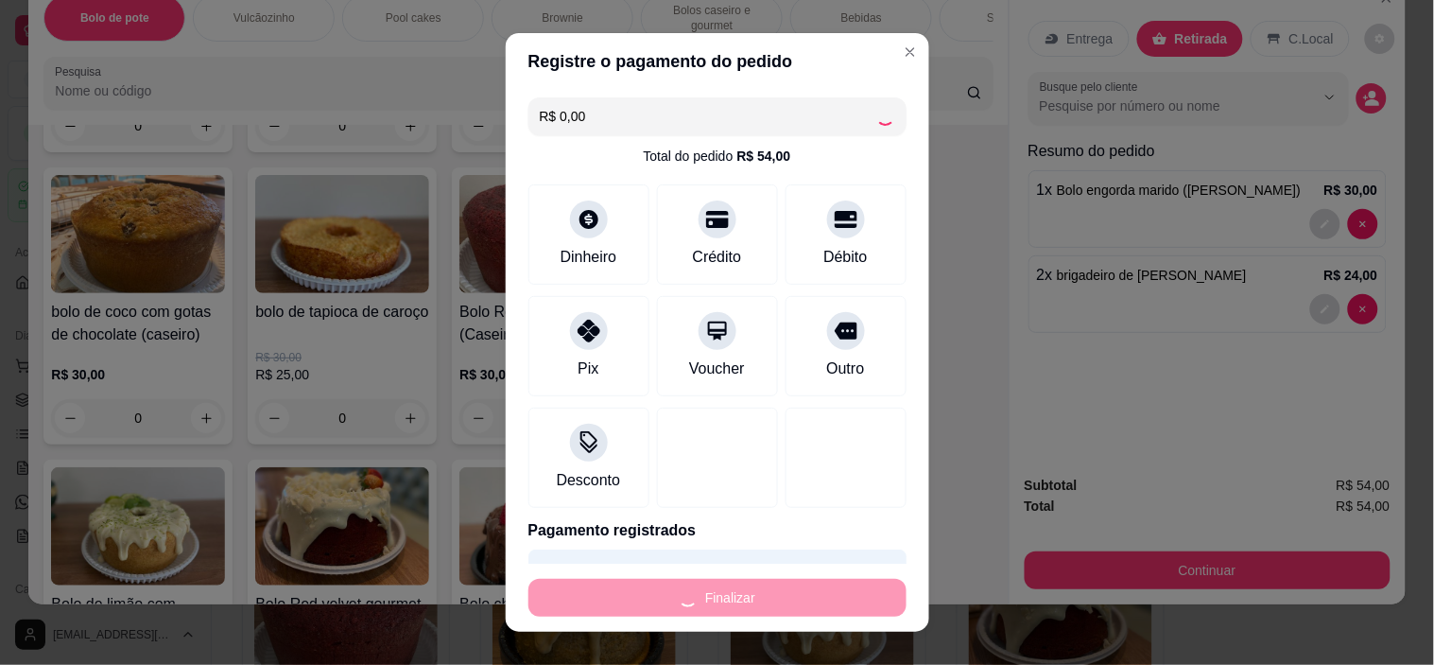
type input "0"
type input "-R$ 54,00"
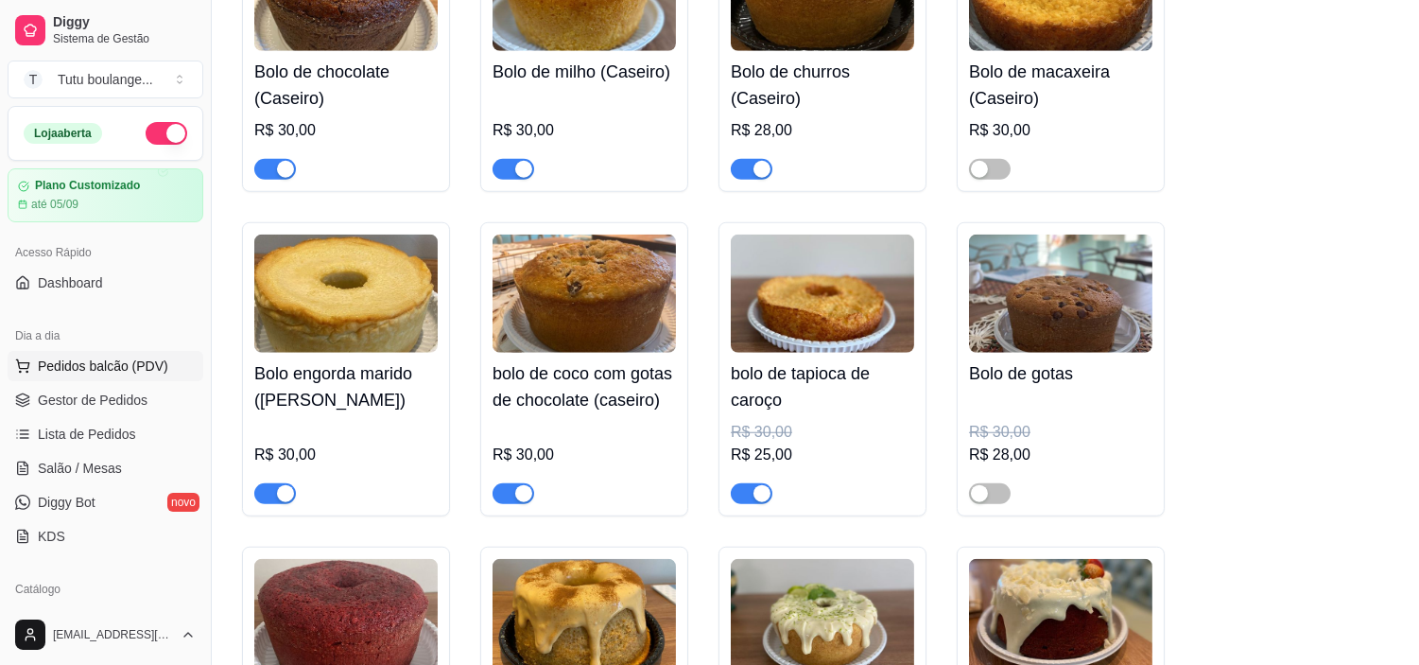
click at [87, 369] on span "Pedidos balcão (PDV)" at bounding box center [103, 365] width 130 height 19
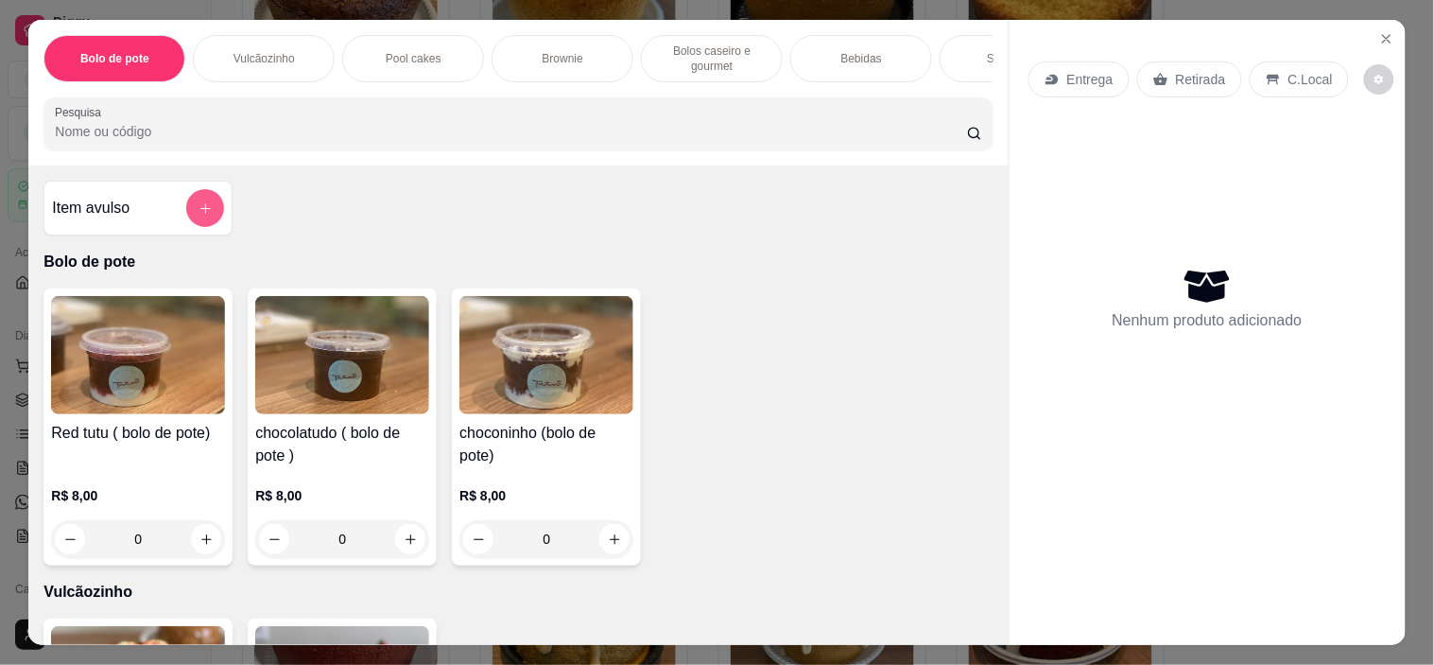
click at [199, 216] on icon "add-separate-item" at bounding box center [206, 208] width 14 height 14
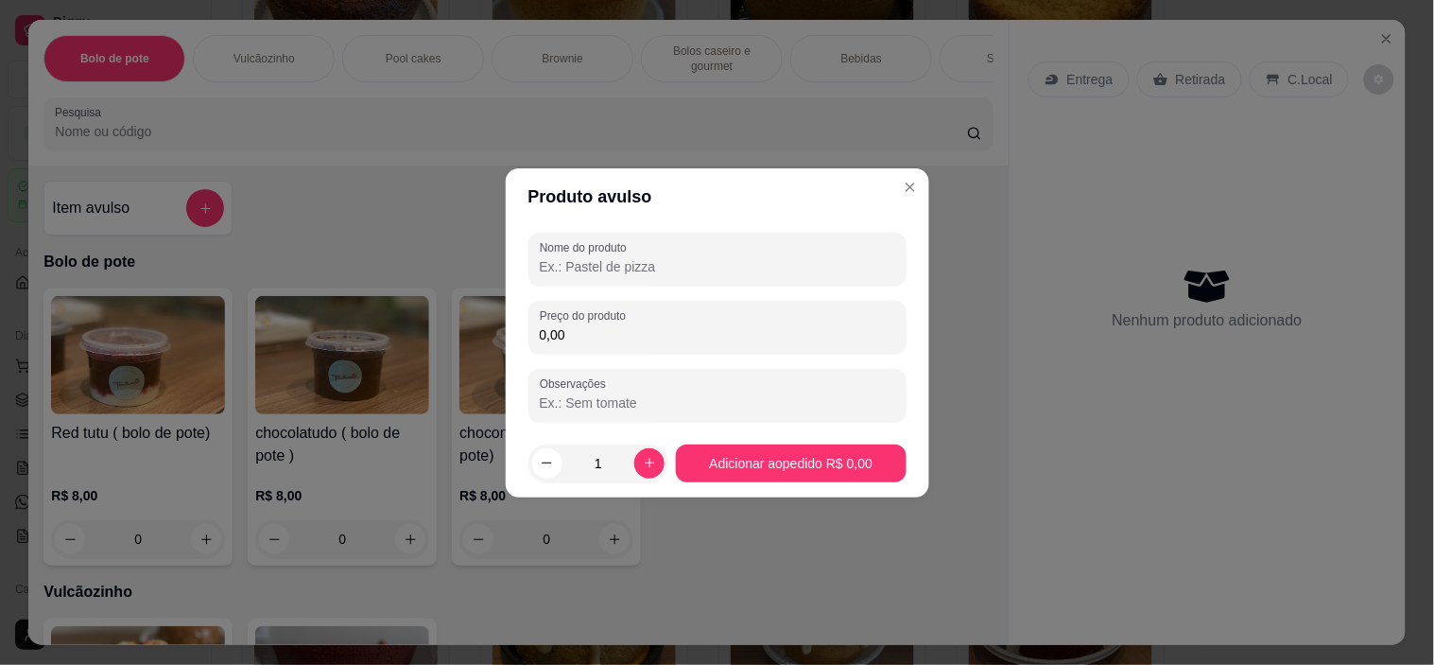
click at [577, 271] on input "Nome do produto" at bounding box center [718, 266] width 356 height 19
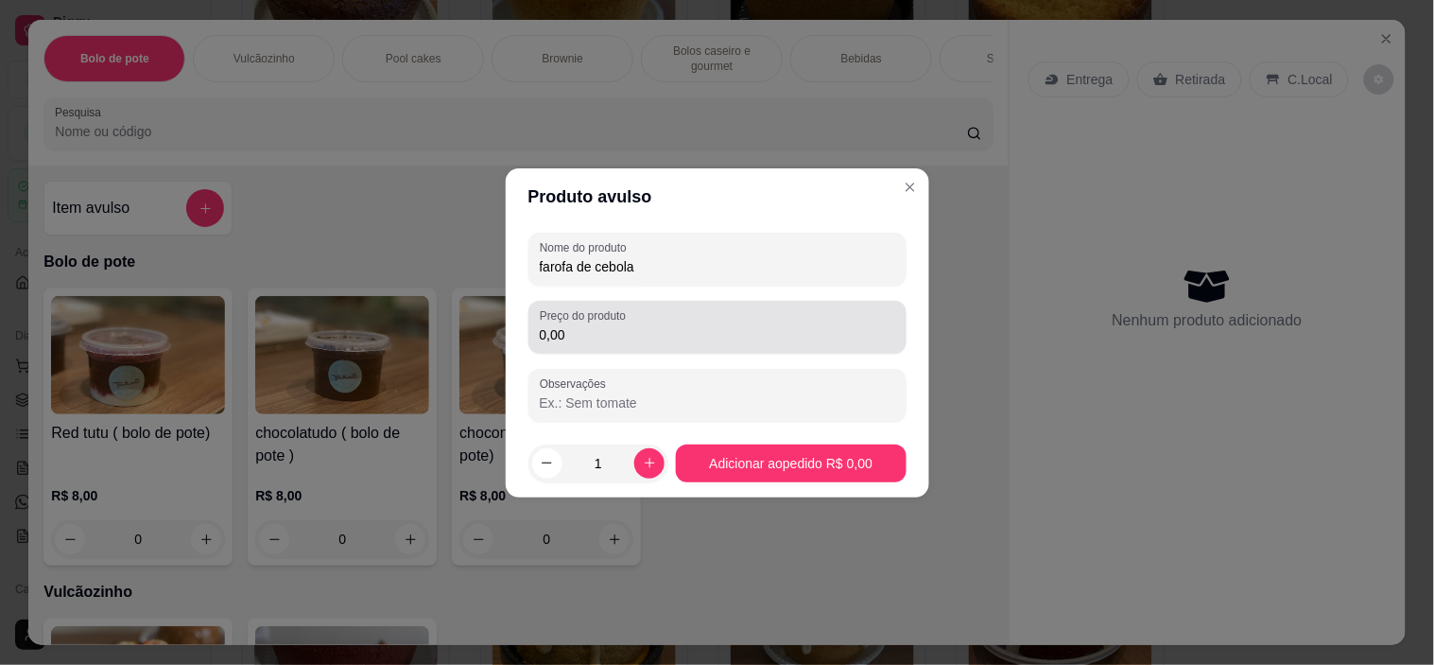
type input "farofa de cebola"
click at [553, 329] on input "0,00" at bounding box center [718, 334] width 356 height 19
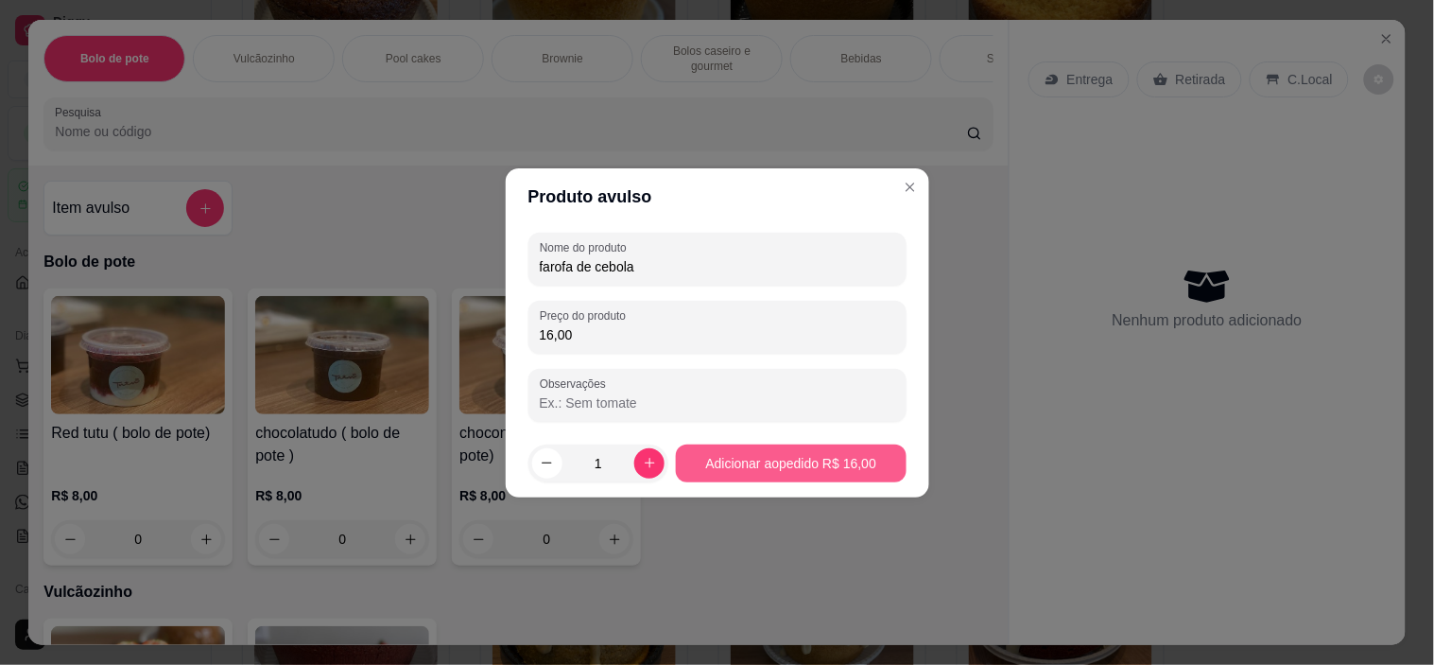
type input "16,00"
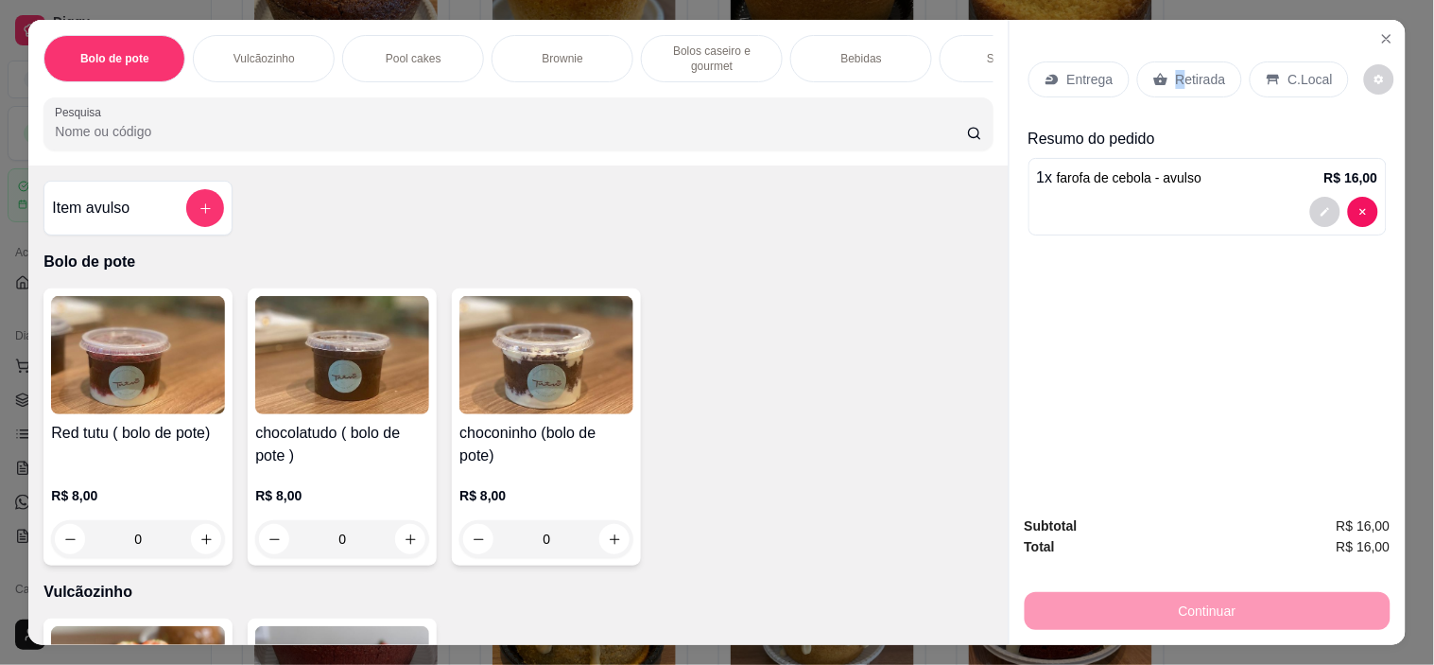
click at [1176, 70] on p "Retirada" at bounding box center [1201, 79] width 50 height 19
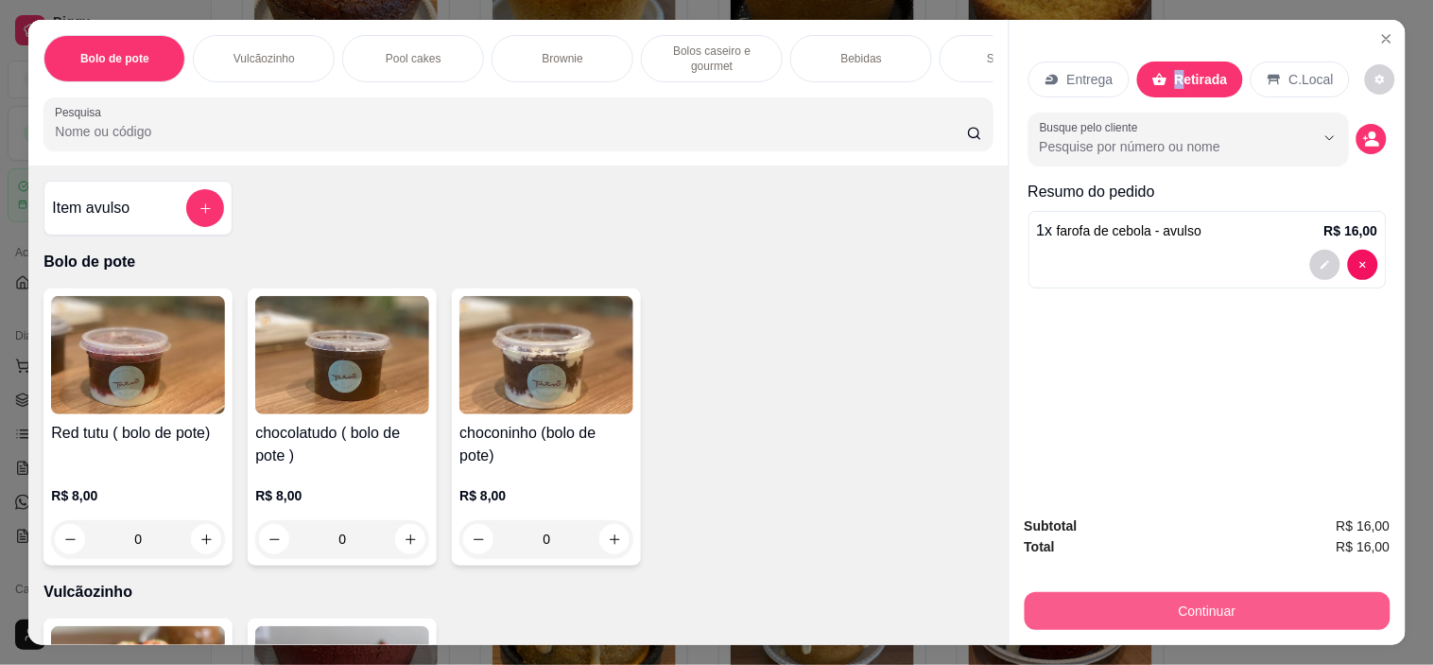
click at [1256, 598] on button "Continuar" at bounding box center [1208, 611] width 366 height 38
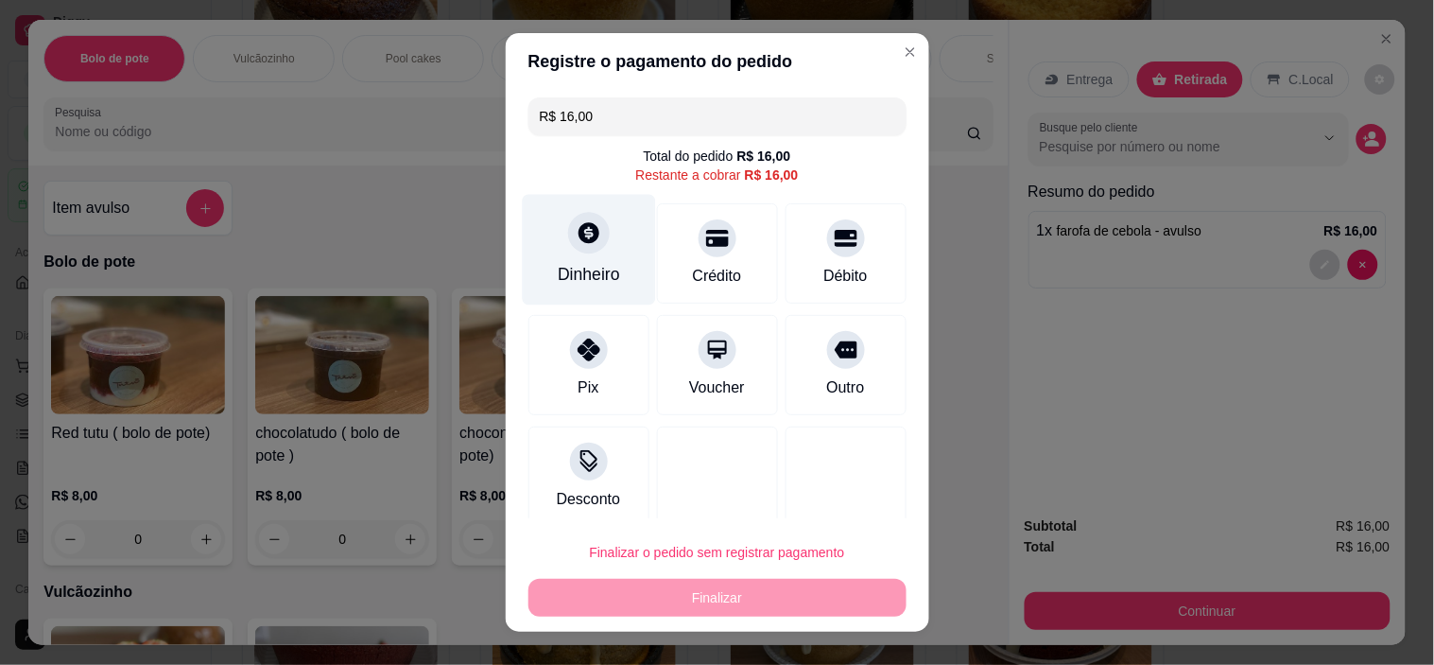
click at [539, 262] on div "Dinheiro" at bounding box center [588, 250] width 133 height 111
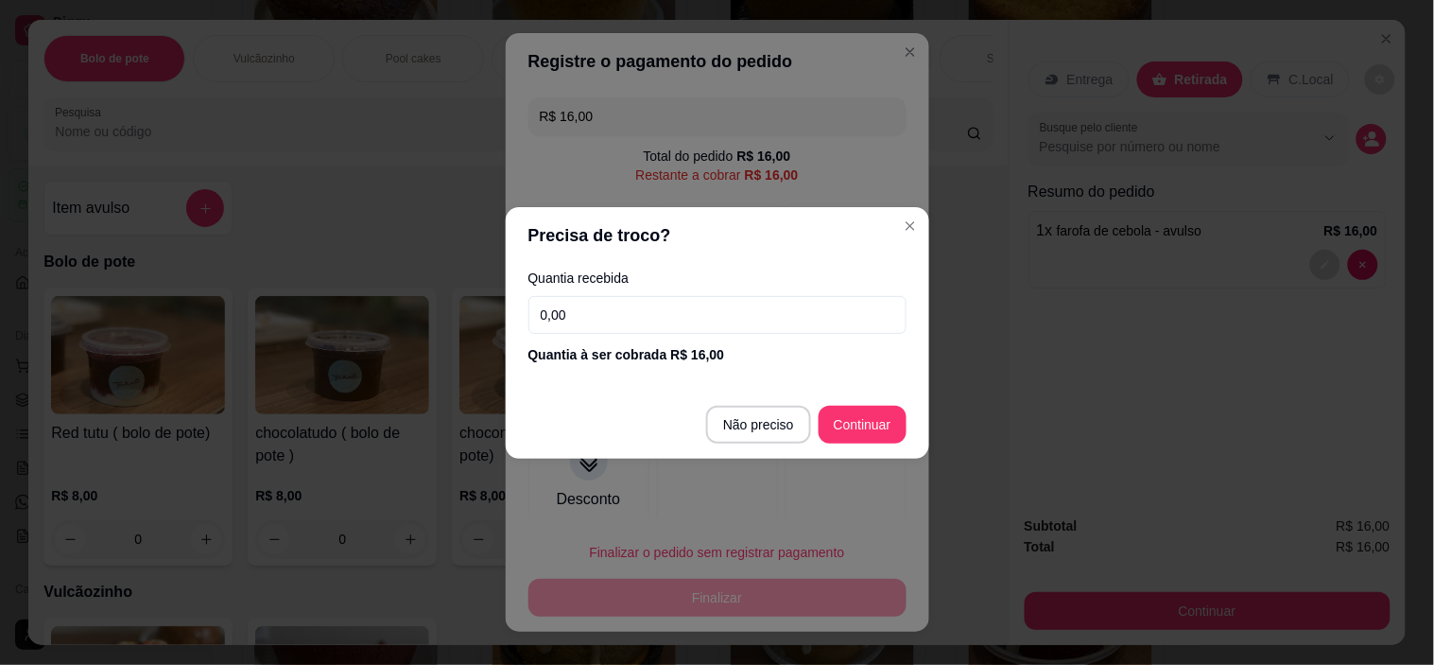
click at [572, 317] on input "0,00" at bounding box center [718, 315] width 378 height 38
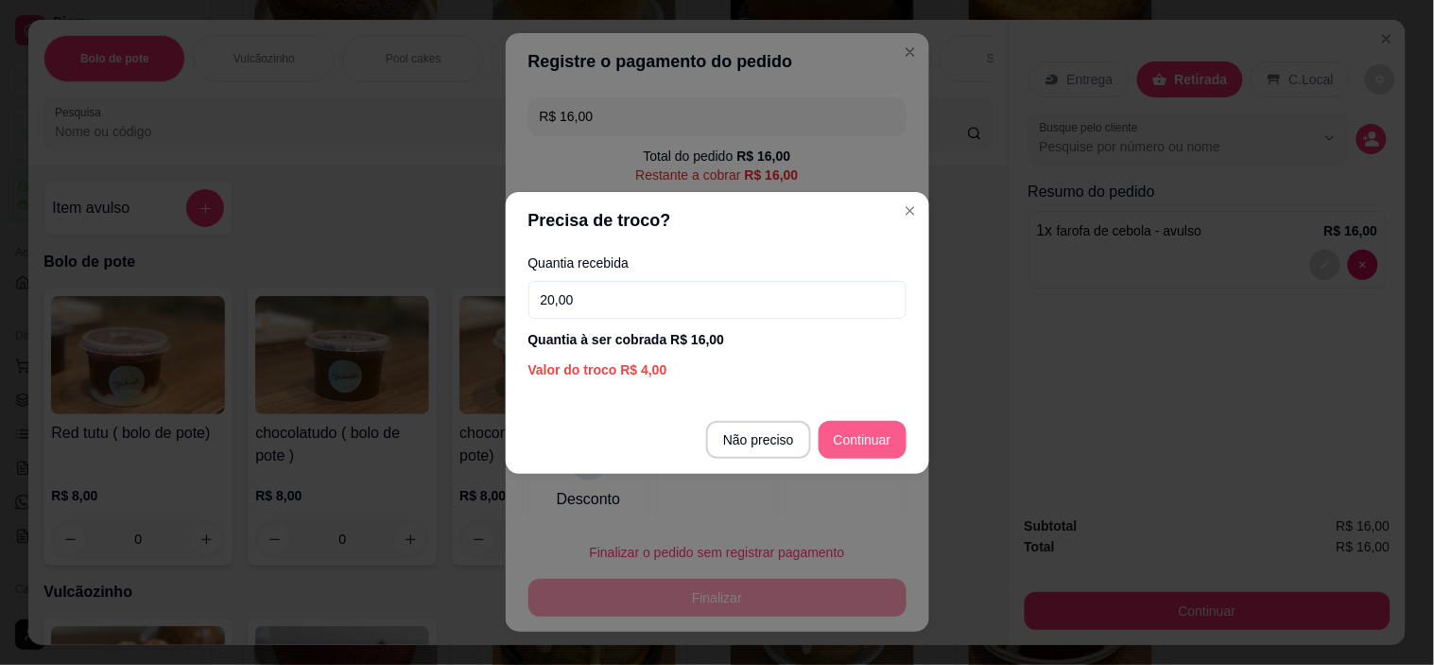
type input "20,00"
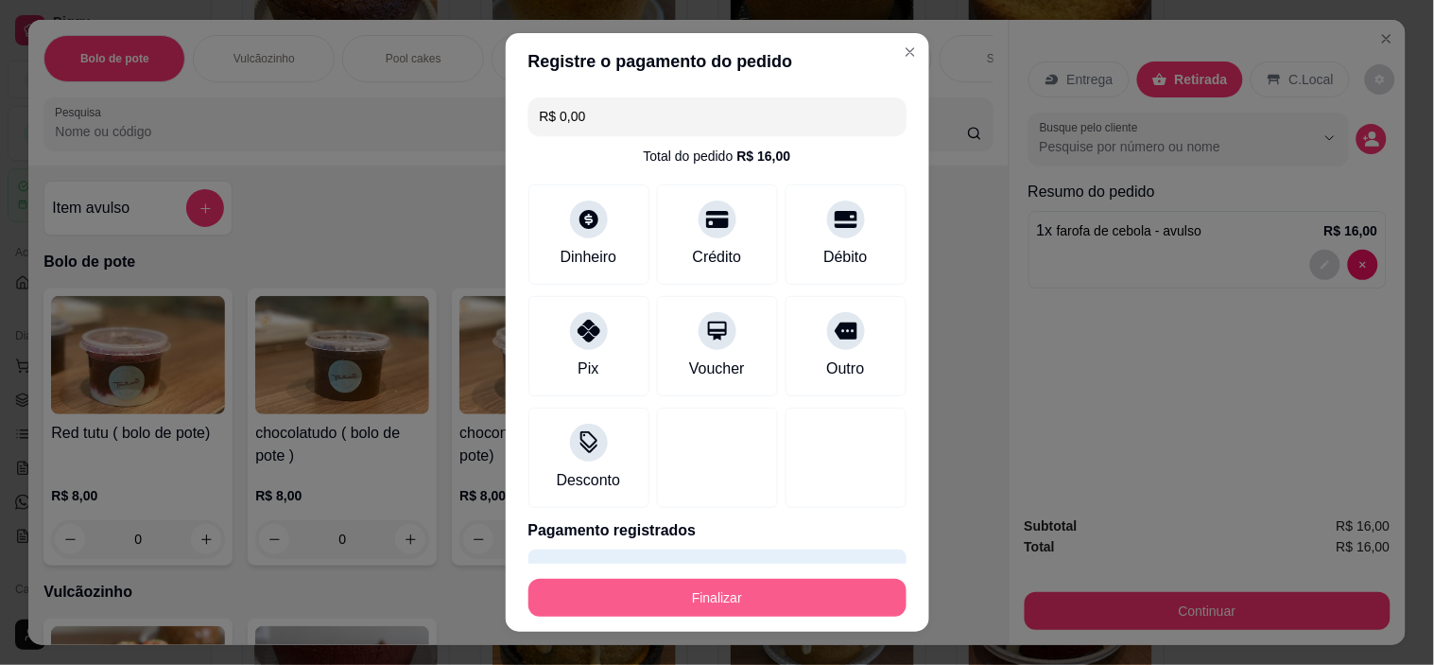
click at [772, 583] on button "Finalizar" at bounding box center [718, 598] width 378 height 38
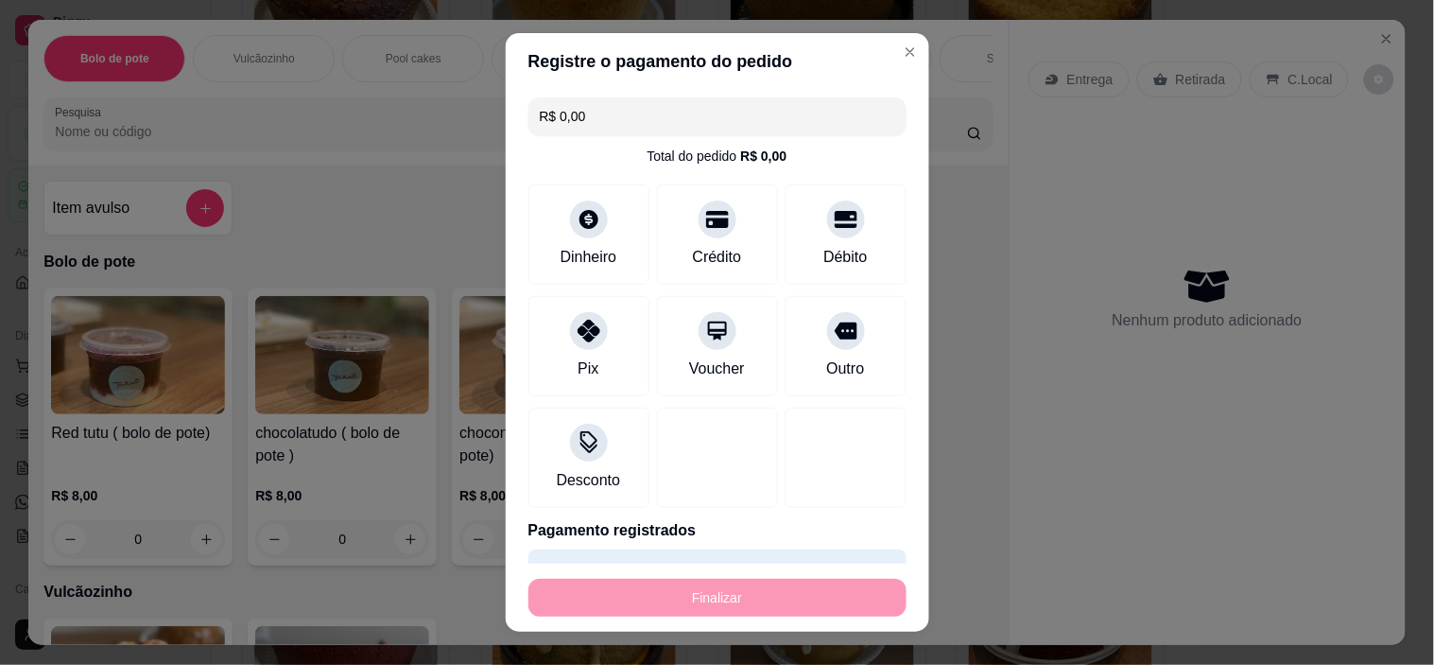
type input "-R$ 16,00"
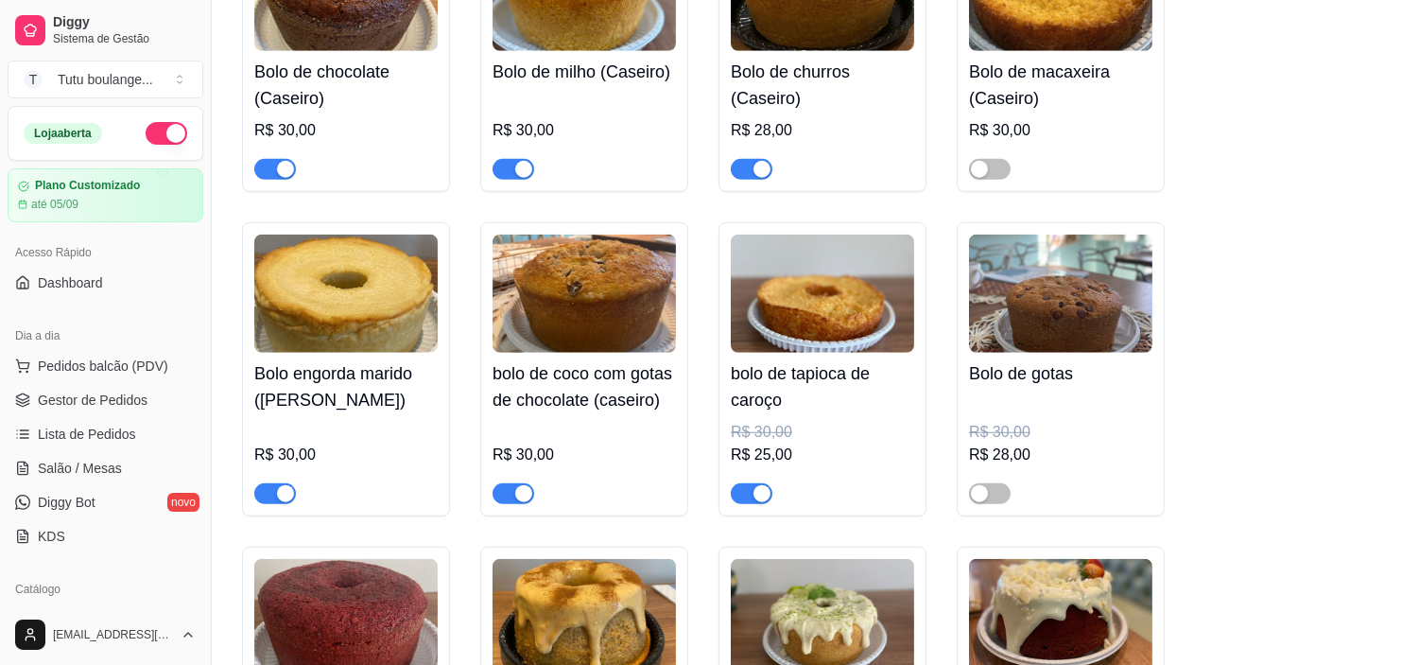
click at [262, 484] on span "button" at bounding box center [275, 493] width 42 height 21
